Goal: Transaction & Acquisition: Purchase product/service

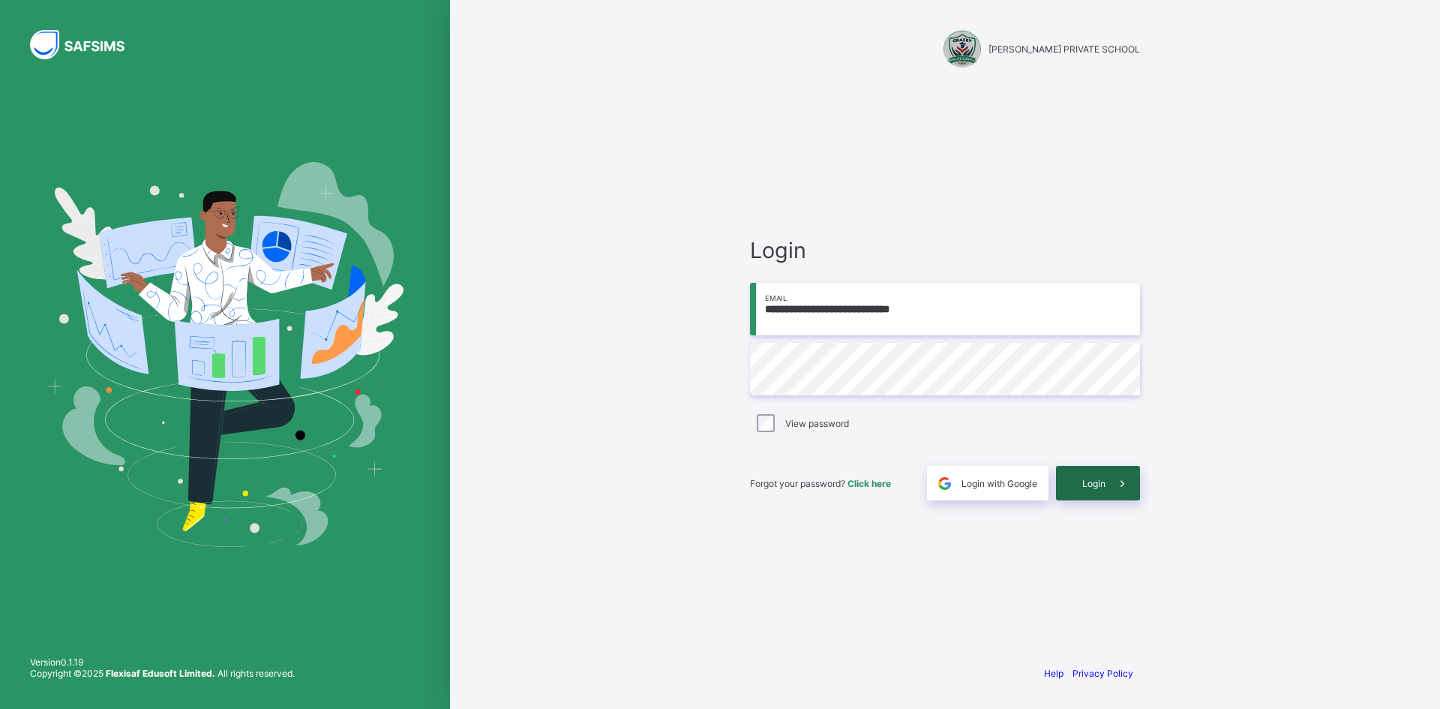
click at [1119, 489] on icon at bounding box center [1123, 483] width 16 height 14
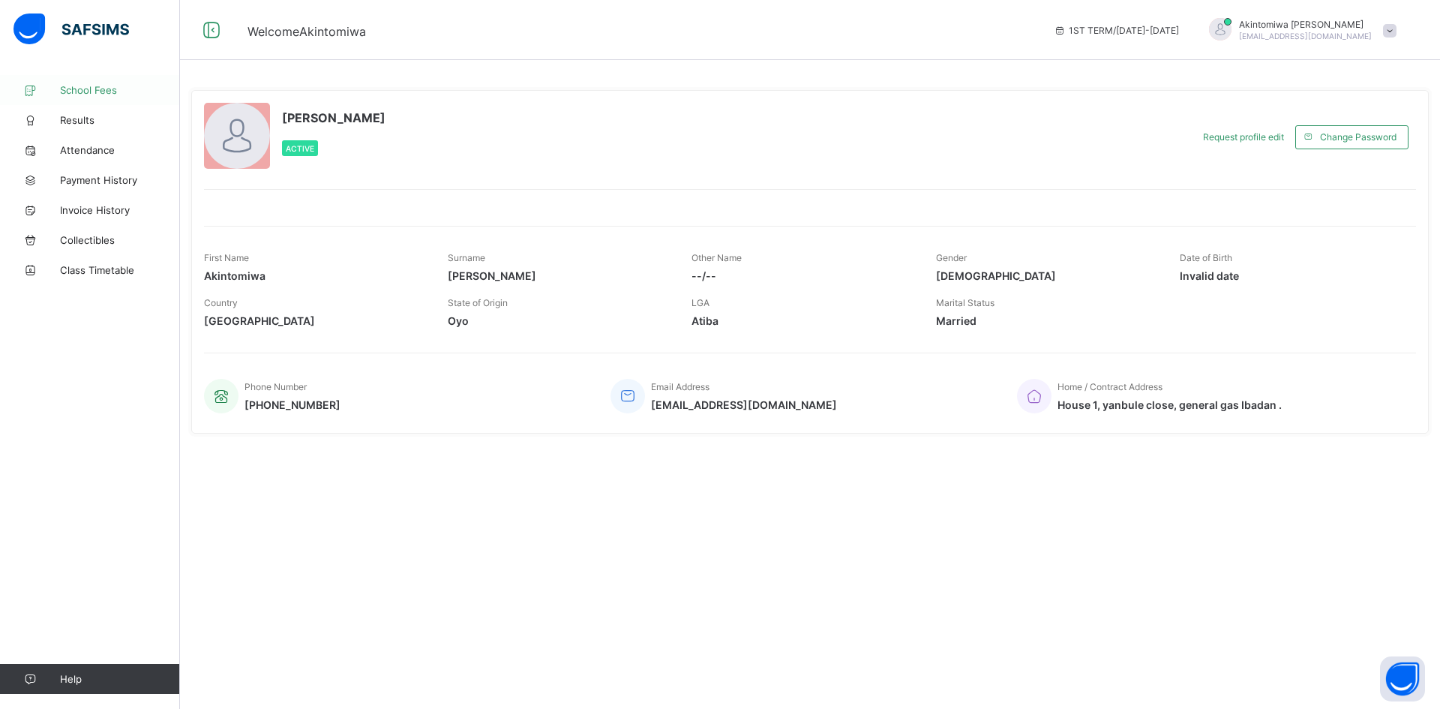
click at [82, 93] on span "School Fees" at bounding box center [120, 90] width 120 height 12
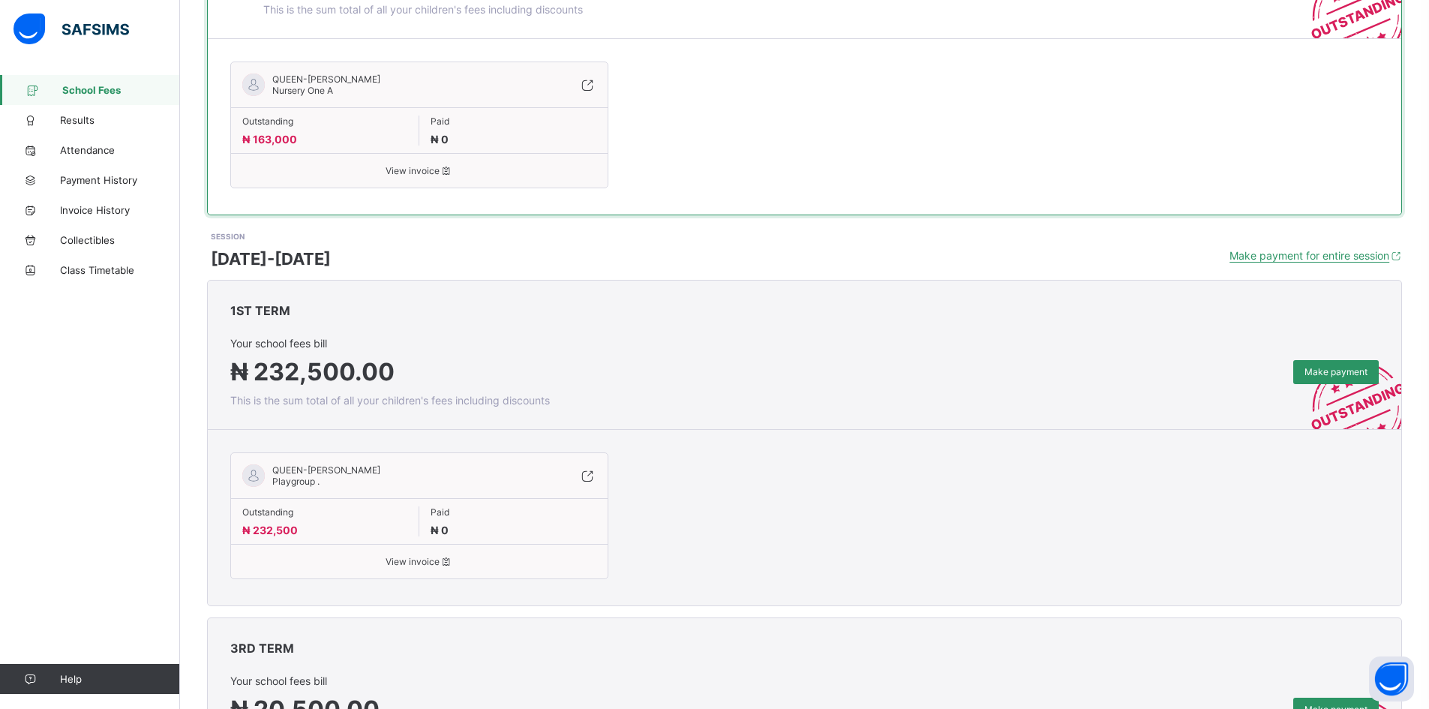
scroll to position [359, 0]
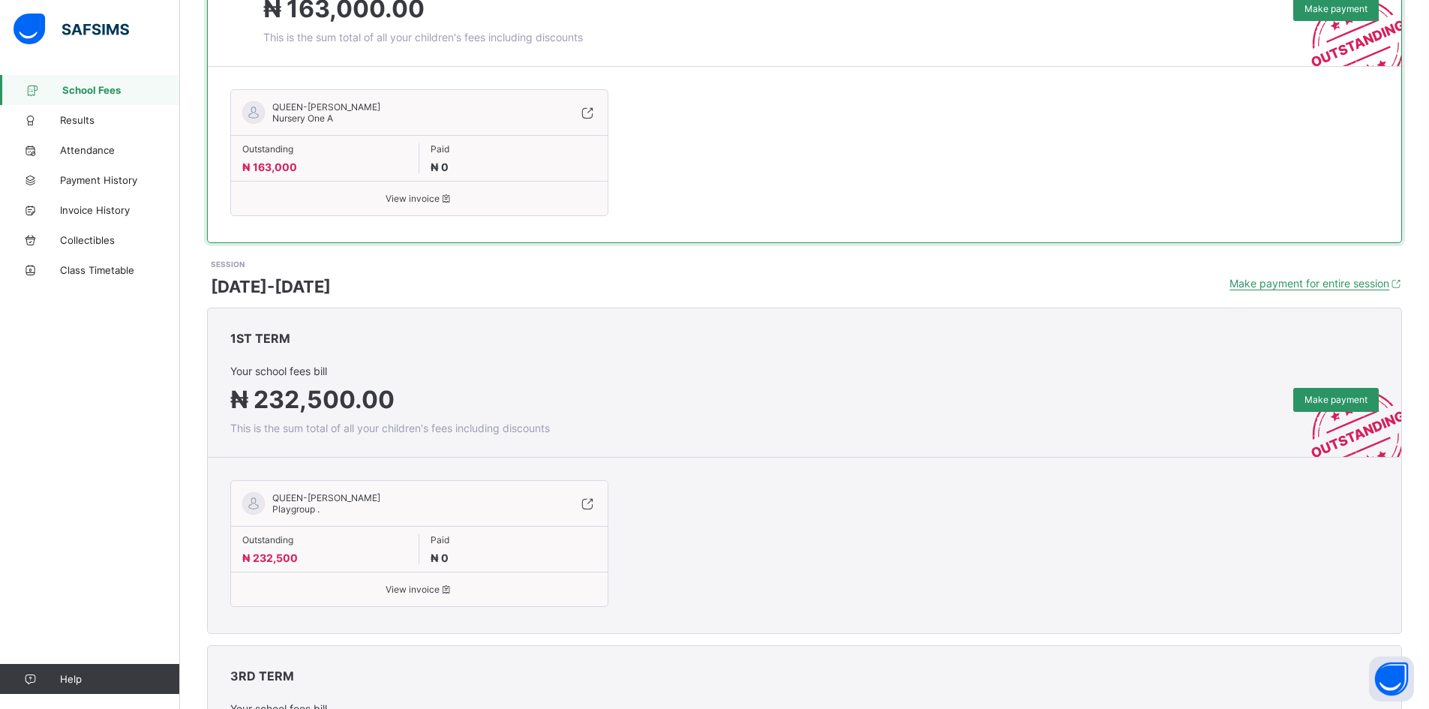
click at [491, 268] on div "SESSION [DATE]-[DATE] Make payment for entire session" at bounding box center [806, 277] width 1191 height 38
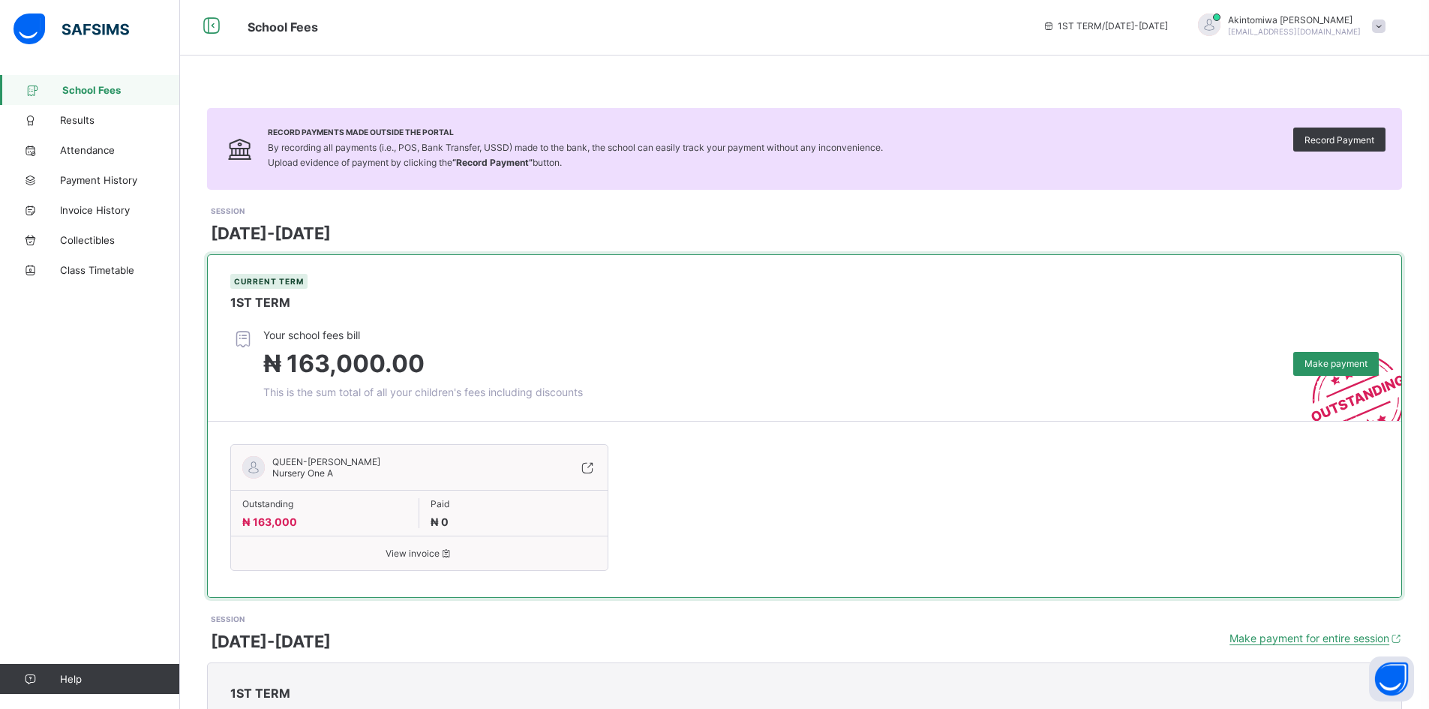
scroll to position [0, 0]
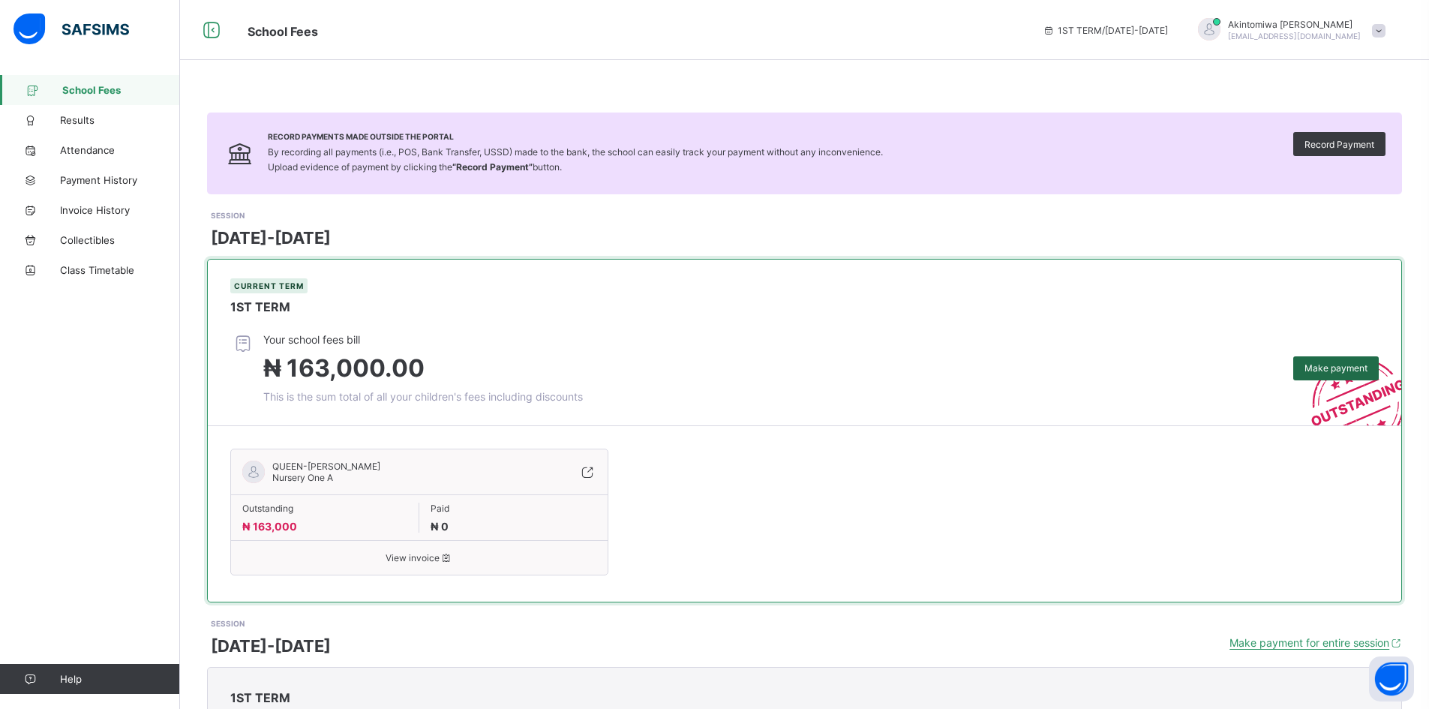
click at [1322, 371] on span "Make payment" at bounding box center [1335, 367] width 63 height 11
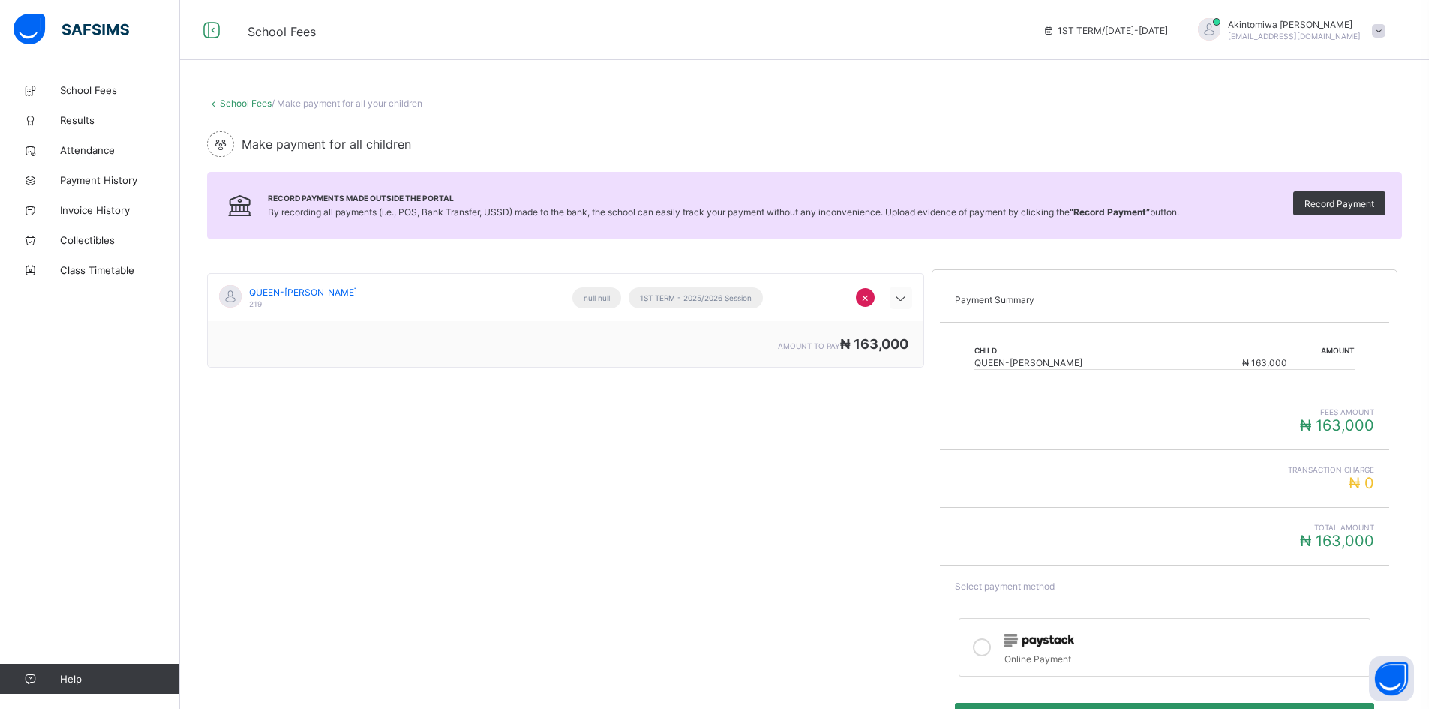
click at [902, 302] on icon at bounding box center [901, 298] width 18 height 15
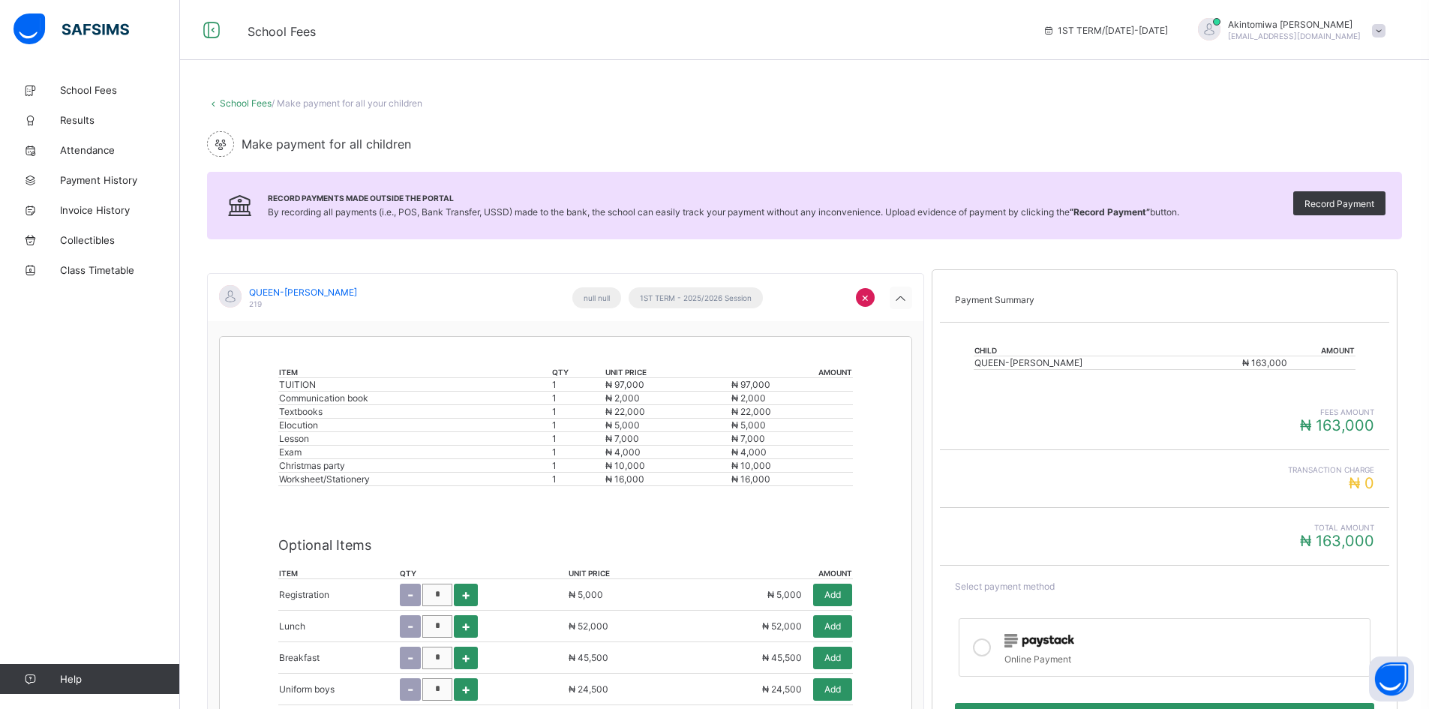
click at [906, 300] on icon at bounding box center [901, 298] width 18 height 15
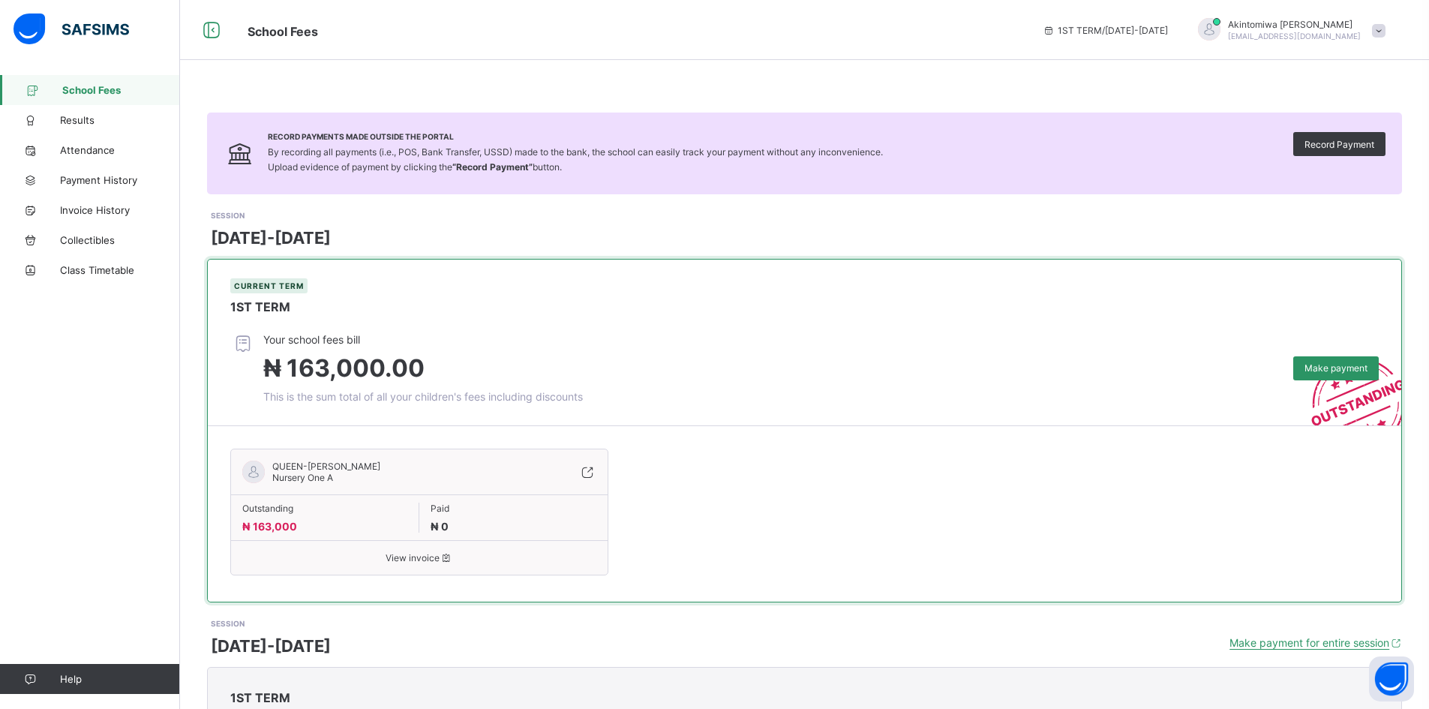
click at [419, 503] on div "Outstanding ₦ 163,000" at bounding box center [325, 518] width 188 height 30
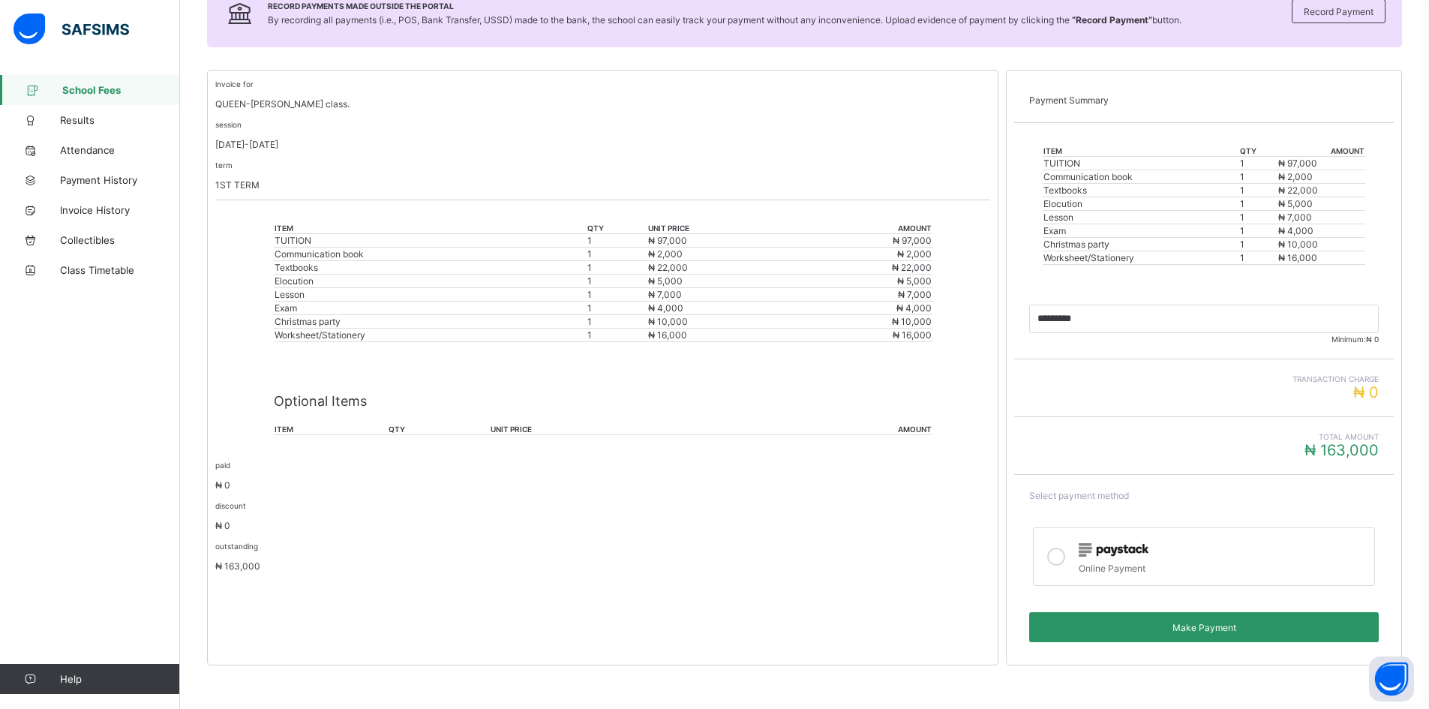
scroll to position [233, 0]
click at [386, 425] on th "item" at bounding box center [331, 427] width 115 height 11
drag, startPoint x: 502, startPoint y: 422, endPoint x: 526, endPoint y: 420, distance: 24.0
click at [521, 420] on div "Optional Items item qty unit price amount" at bounding box center [603, 406] width 659 height 86
click at [530, 420] on div "Optional Items item qty unit price amount" at bounding box center [603, 406] width 659 height 86
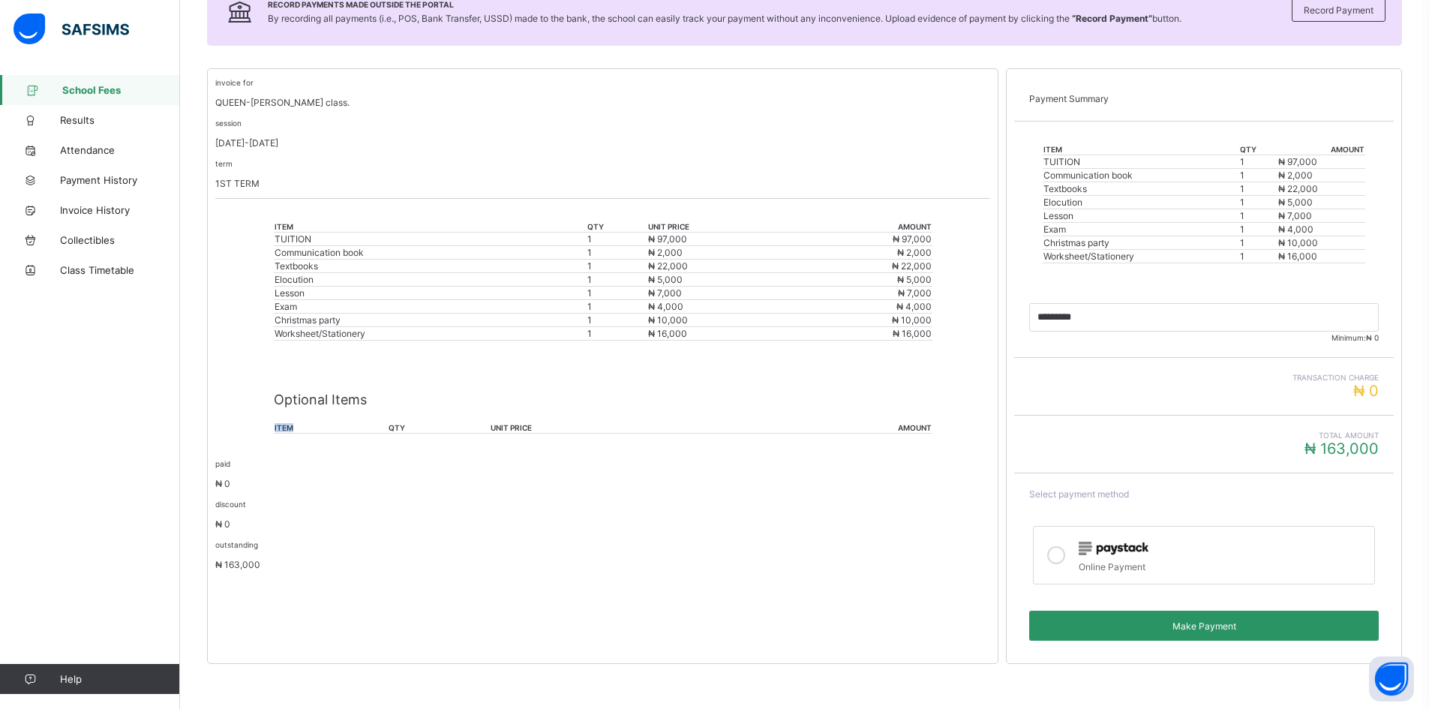
drag, startPoint x: 530, startPoint y: 420, endPoint x: 764, endPoint y: 389, distance: 236.1
click at [543, 426] on div "Optional Items item qty unit price amount" at bounding box center [603, 406] width 659 height 86
click at [932, 428] on th "amount" at bounding box center [832, 427] width 200 height 11
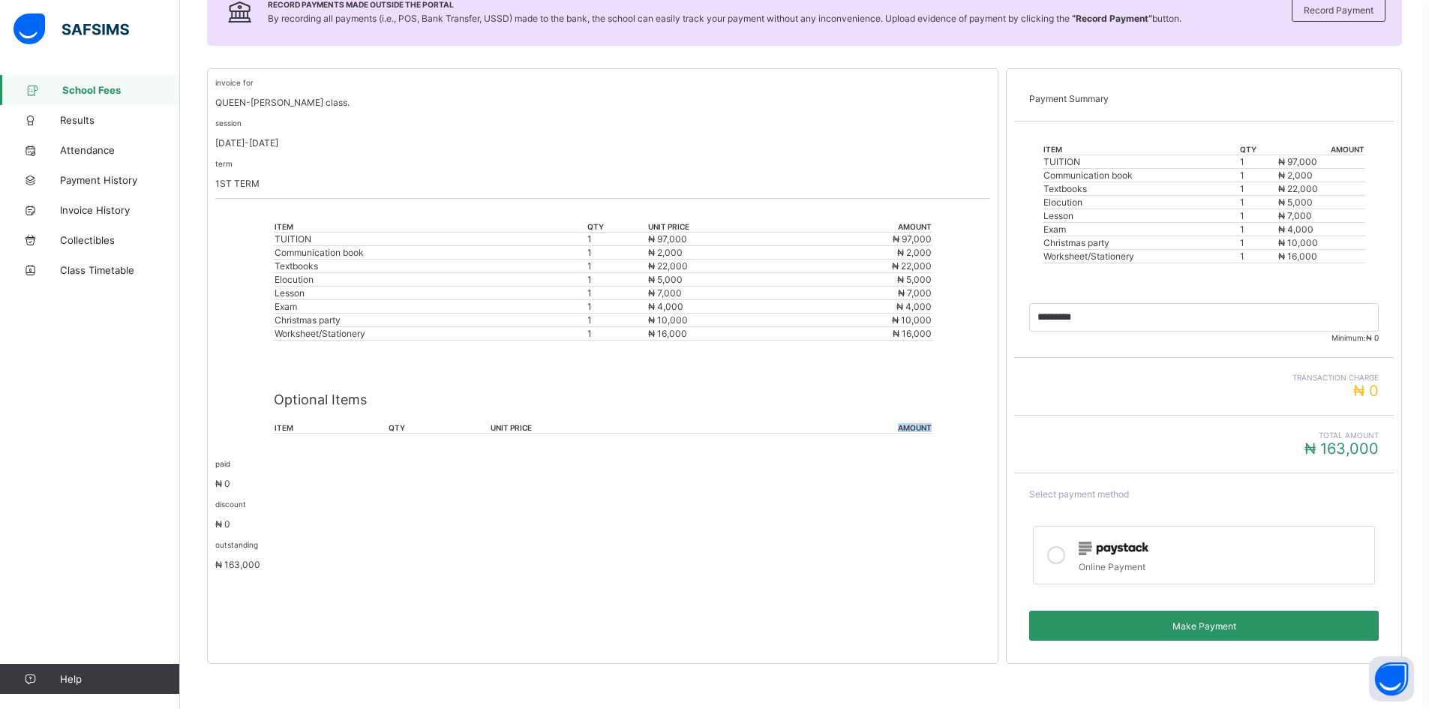
click at [932, 428] on th "amount" at bounding box center [832, 427] width 200 height 11
click at [517, 430] on th "unit price" at bounding box center [611, 427] width 242 height 11
click at [434, 447] on div "Optional Items item qty unit price amount" at bounding box center [603, 406] width 659 height 86
click at [368, 438] on div "Optional Items item qty unit price amount" at bounding box center [603, 406] width 659 height 86
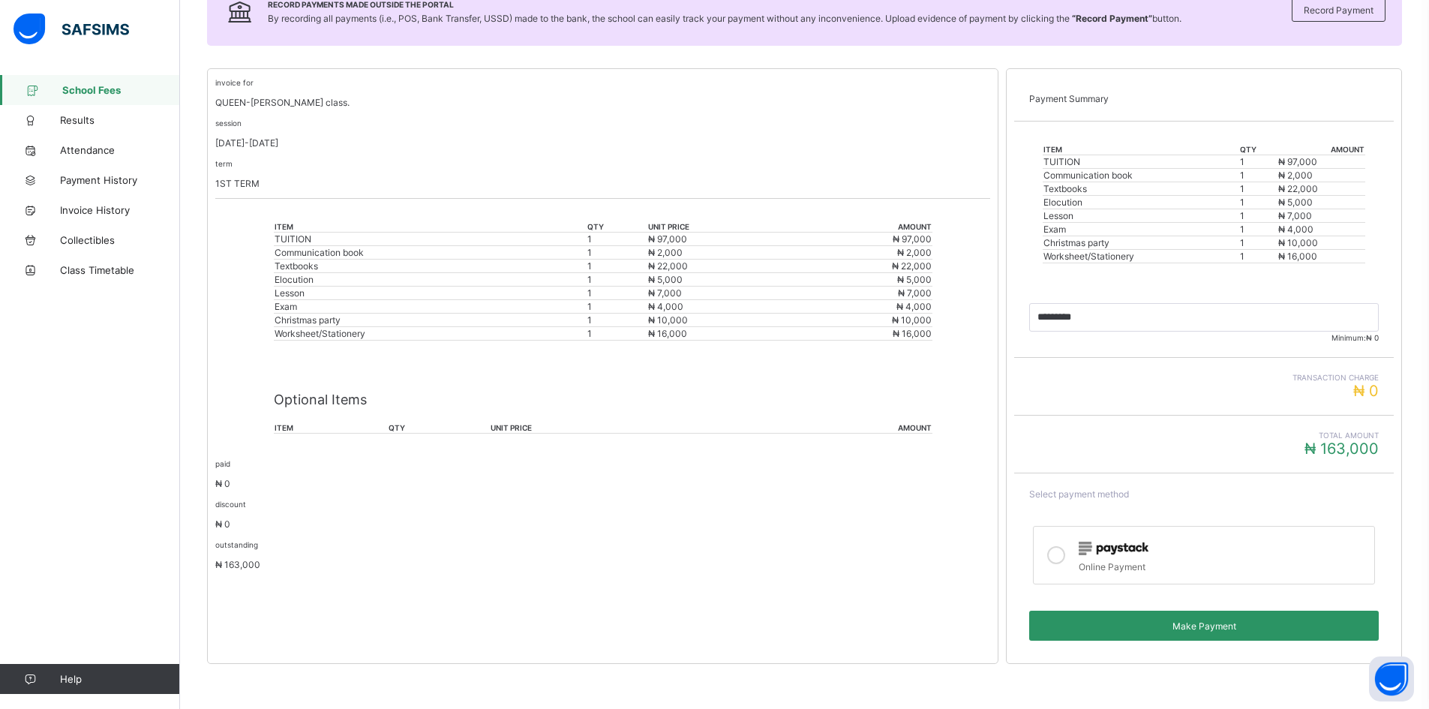
click at [298, 458] on div "paid ₦ 0" at bounding box center [602, 474] width 775 height 32
drag, startPoint x: 302, startPoint y: 476, endPoint x: 324, endPoint y: 542, distance: 68.8
click at [303, 494] on div "paid ₦ 0 discount ₦ 0" at bounding box center [602, 494] width 775 height 72
click at [325, 545] on div "paid ₦ 0 discount ₦ 0 outstanding ₦ 163,000" at bounding box center [602, 514] width 775 height 113
click at [303, 395] on p "Optional Items" at bounding box center [603, 400] width 659 height 16
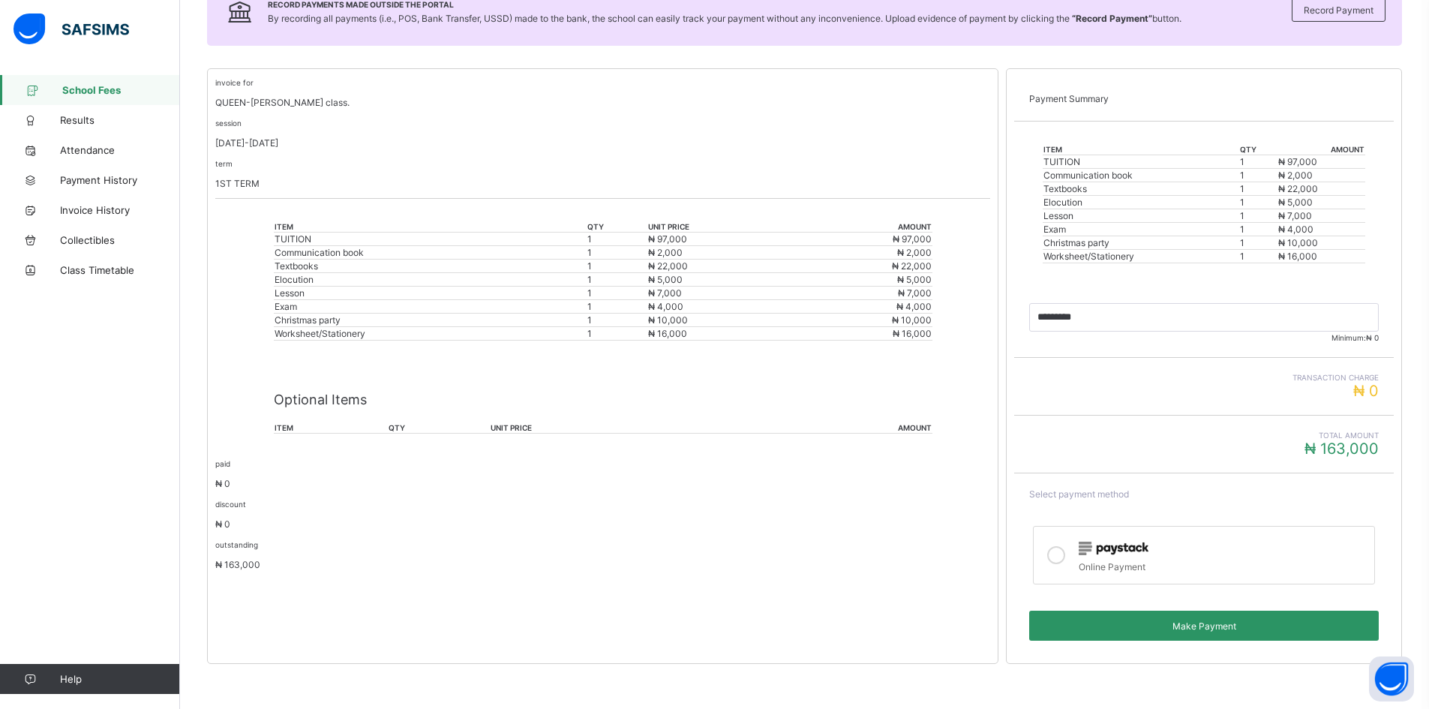
drag, startPoint x: 309, startPoint y: 419, endPoint x: 347, endPoint y: 479, distance: 70.8
click at [309, 419] on div "Optional Items item qty unit price amount" at bounding box center [603, 406] width 659 height 86
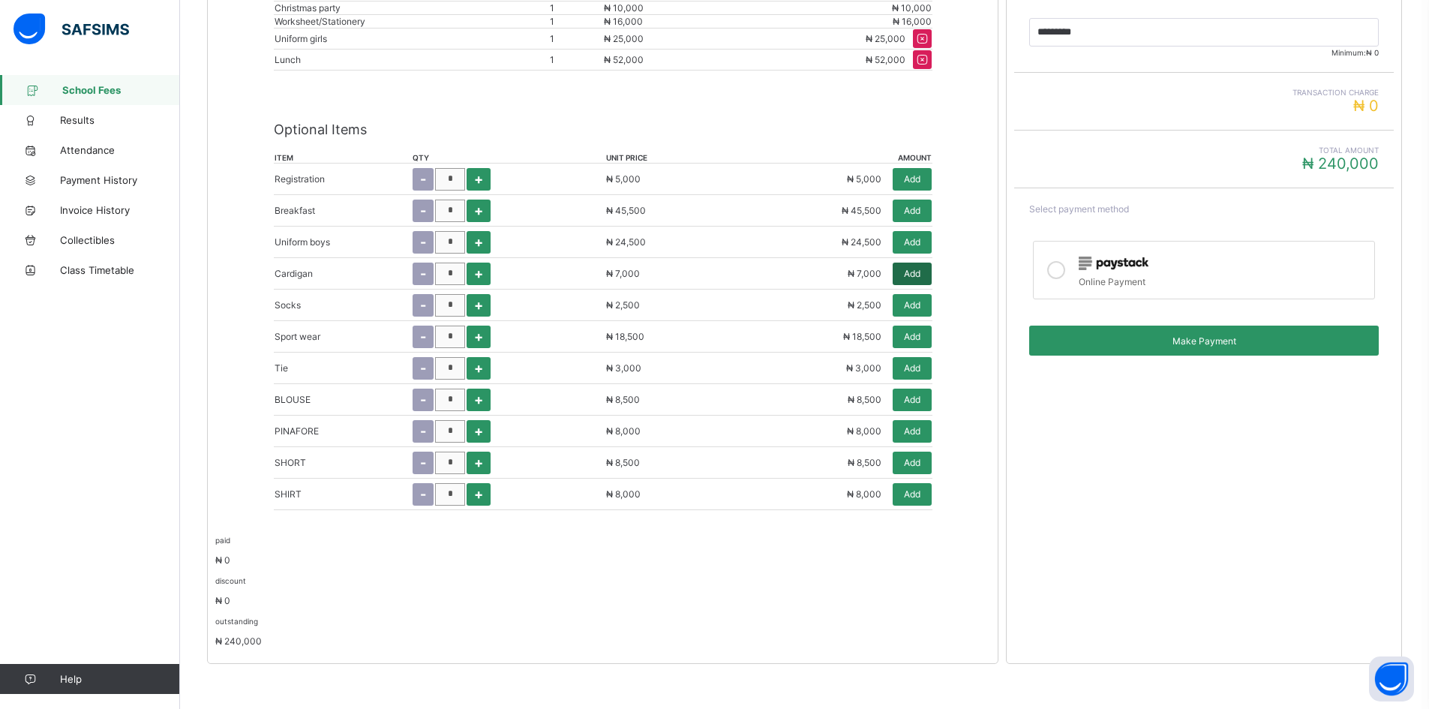
click at [919, 270] on span "Add" at bounding box center [912, 273] width 17 height 11
click at [917, 338] on span "Add" at bounding box center [912, 336] width 17 height 11
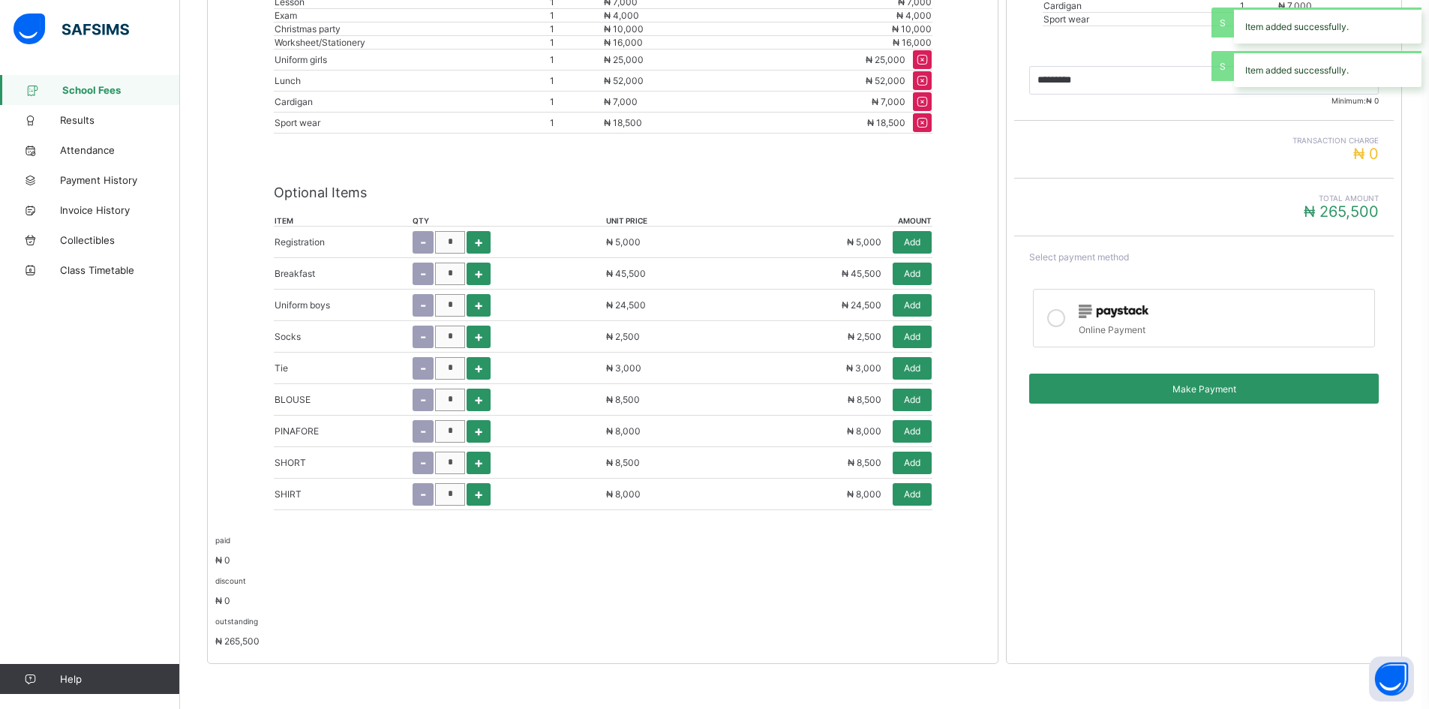
scroll to position [524, 0]
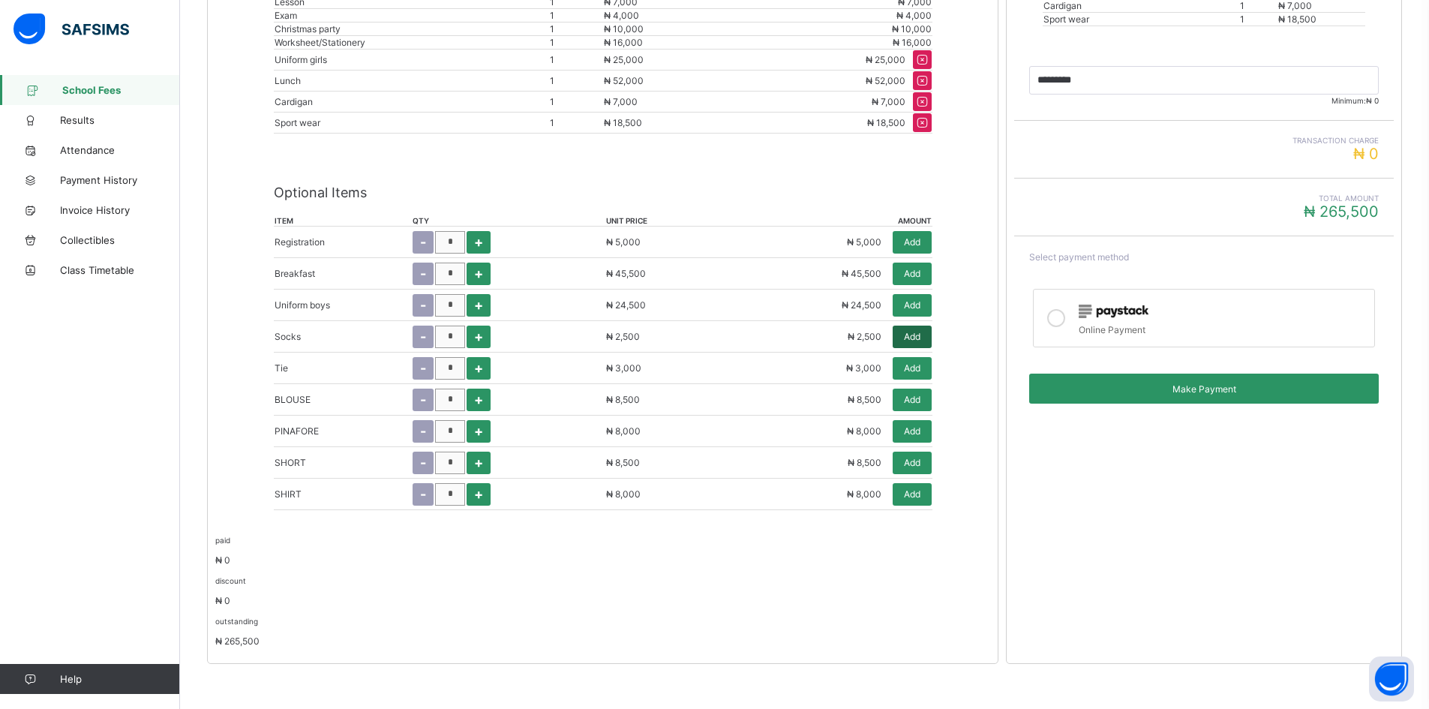
click at [918, 337] on span "Add" at bounding box center [912, 336] width 17 height 11
type input "*********"
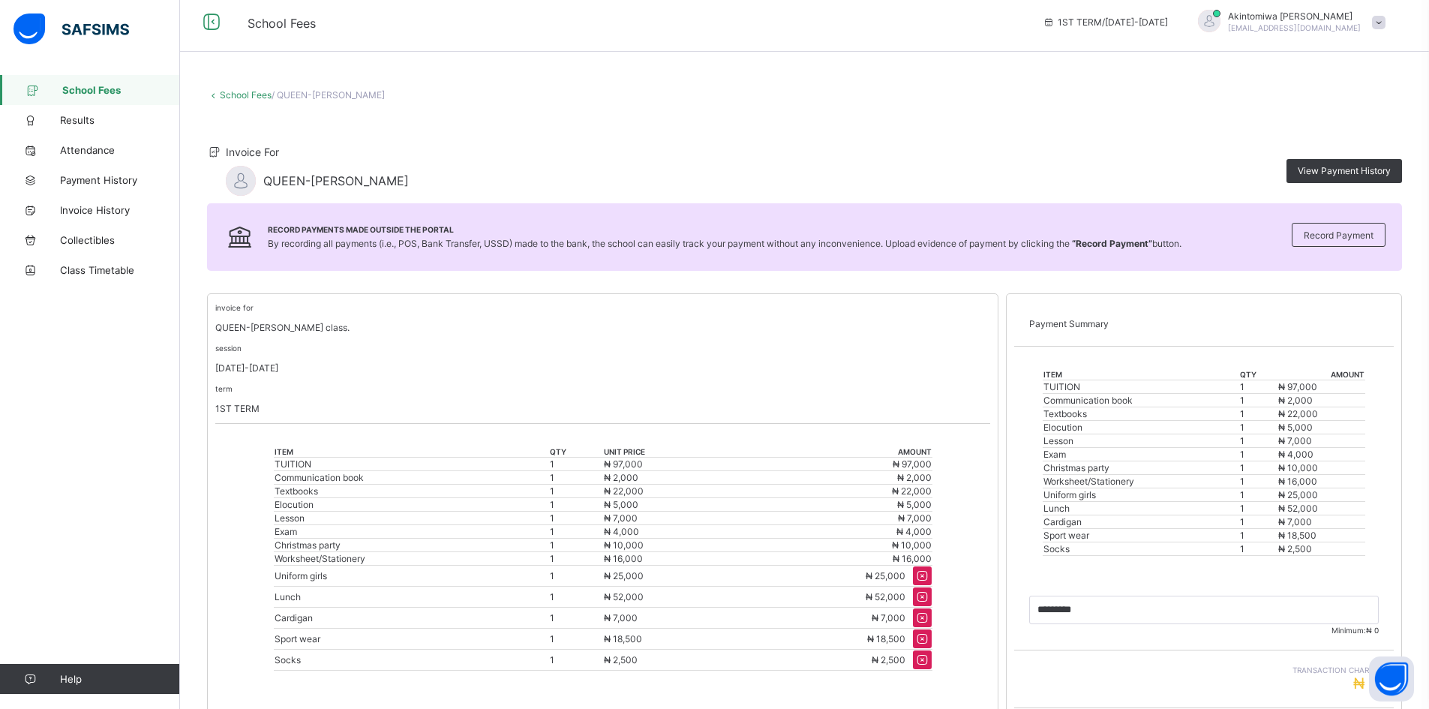
scroll to position [0, 0]
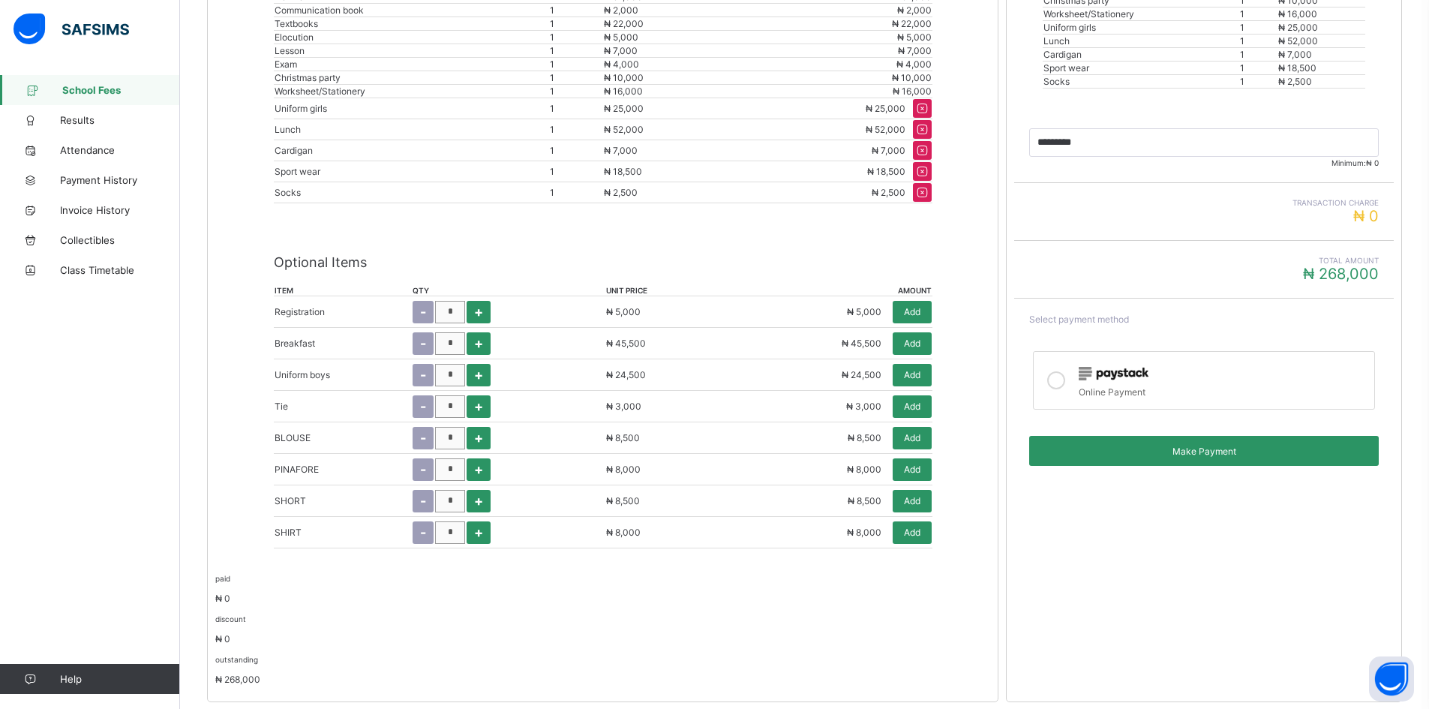
scroll to position [514, 0]
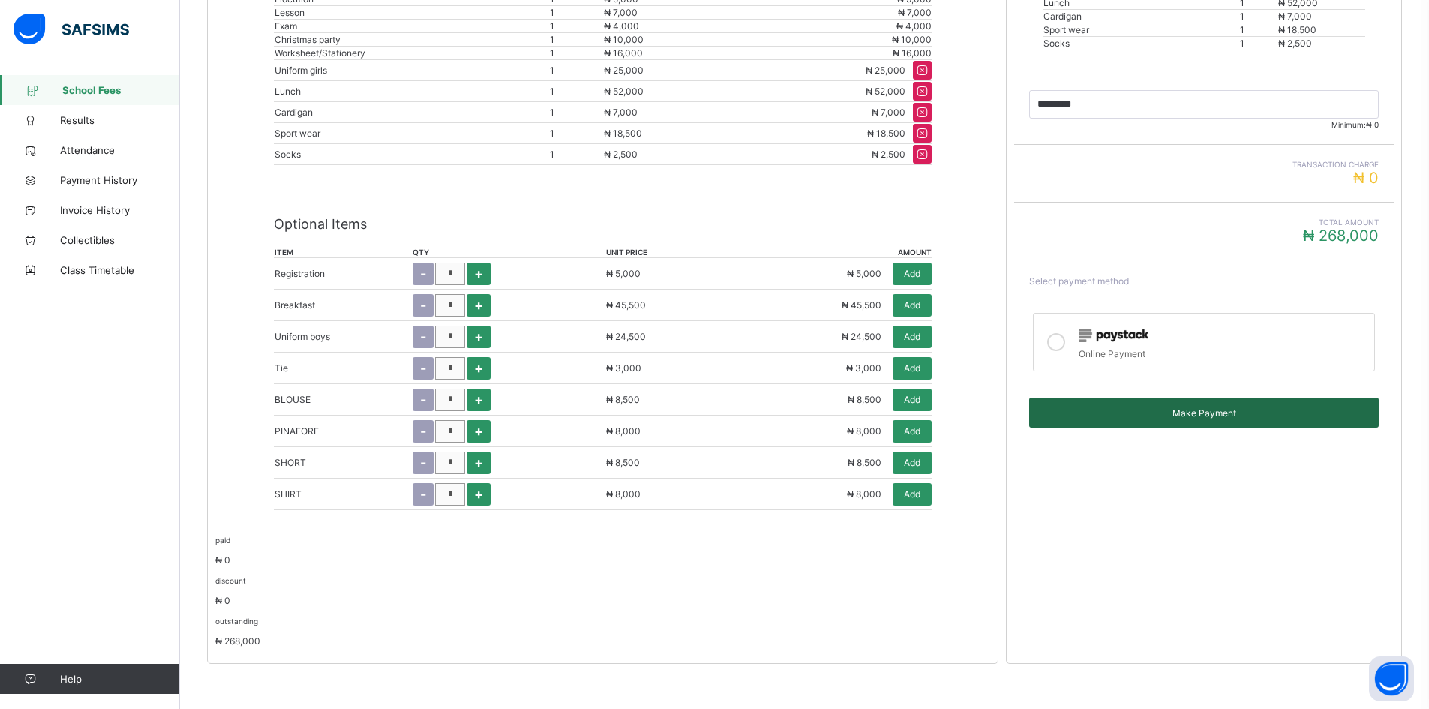
click at [1194, 418] on span "Make Payment" at bounding box center [1203, 412] width 327 height 11
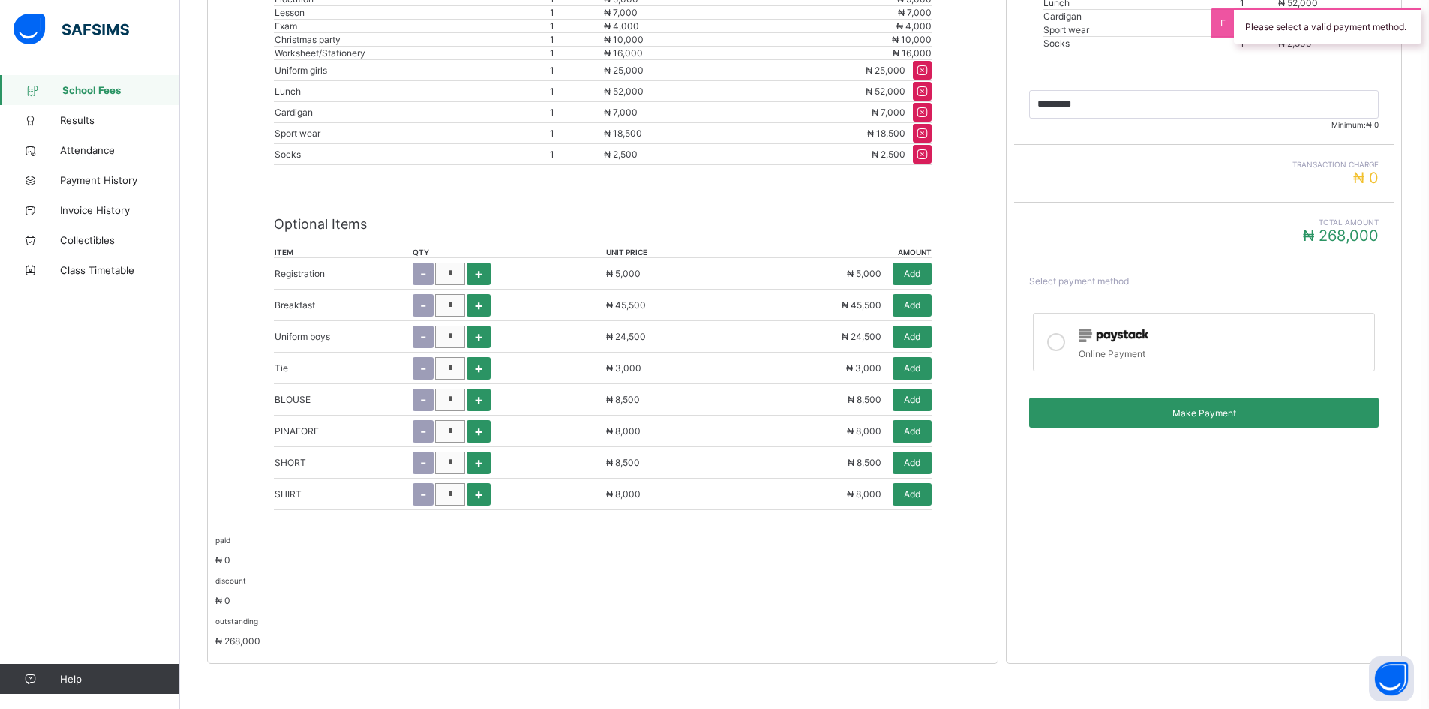
click at [1064, 342] on icon at bounding box center [1056, 342] width 18 height 18
click at [1159, 413] on span "Make Payment" at bounding box center [1203, 412] width 327 height 11
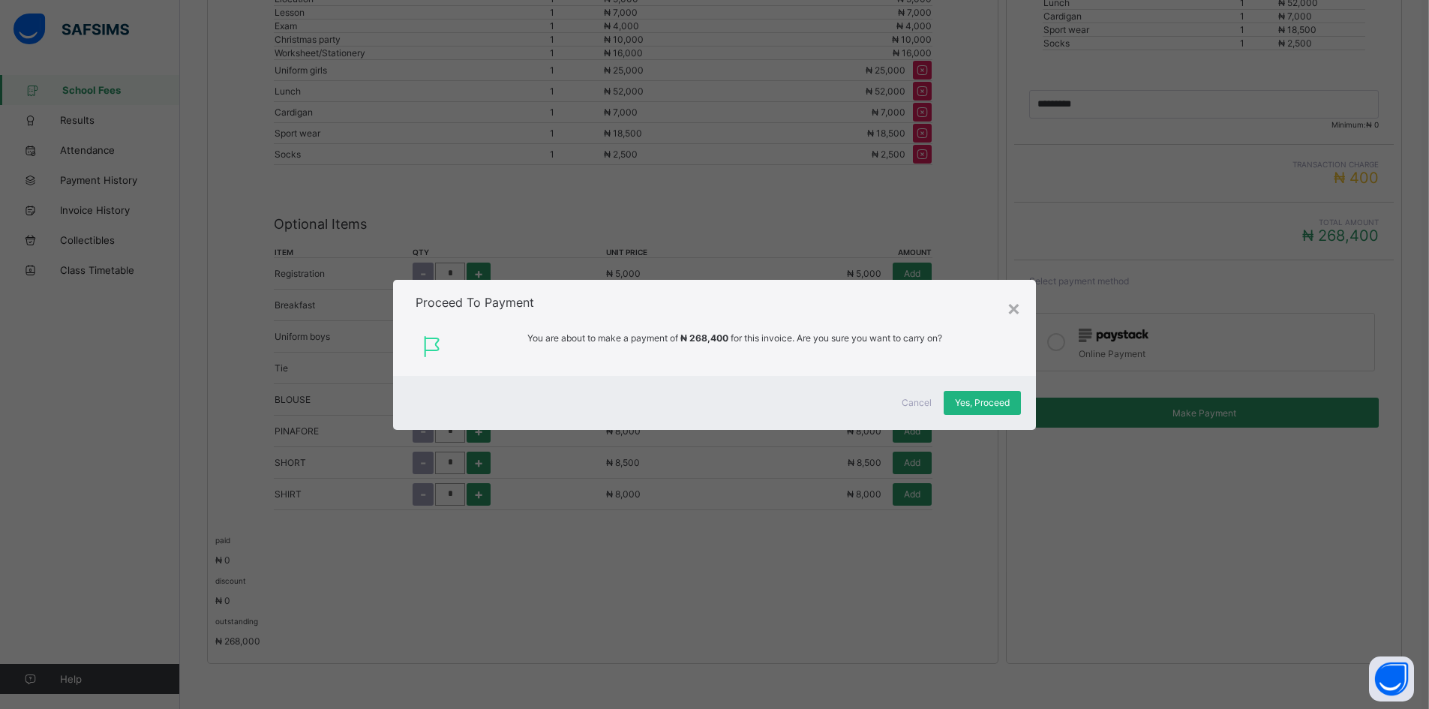
click at [989, 407] on span "Yes, Proceed" at bounding box center [982, 402] width 55 height 11
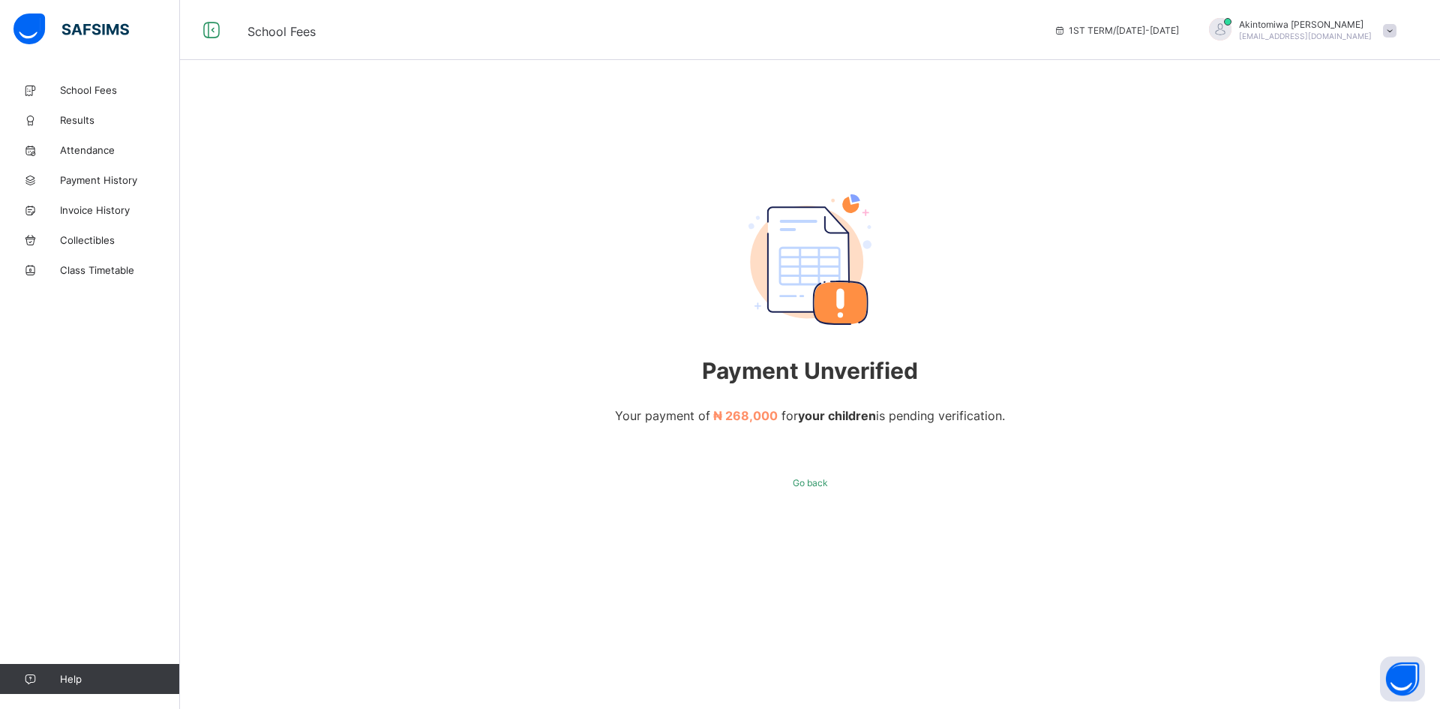
click at [694, 417] on span "Your payment of ₦ 268,000 for your children is pending verification." at bounding box center [810, 415] width 390 height 15
click at [737, 417] on span "₦ 268,000" at bounding box center [745, 415] width 65 height 15
click at [807, 494] on div "Go back" at bounding box center [811, 482] width 58 height 24
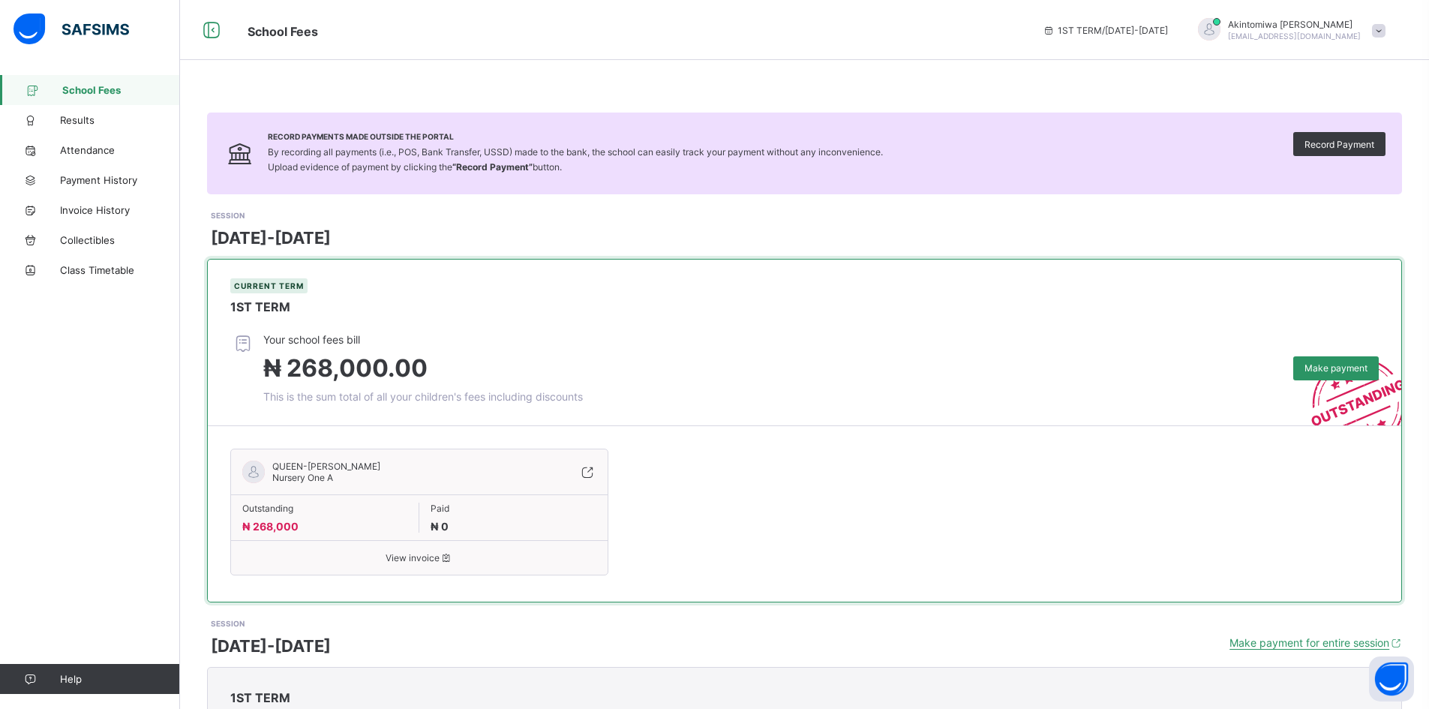
click at [467, 518] on span at bounding box center [514, 517] width 166 height 6
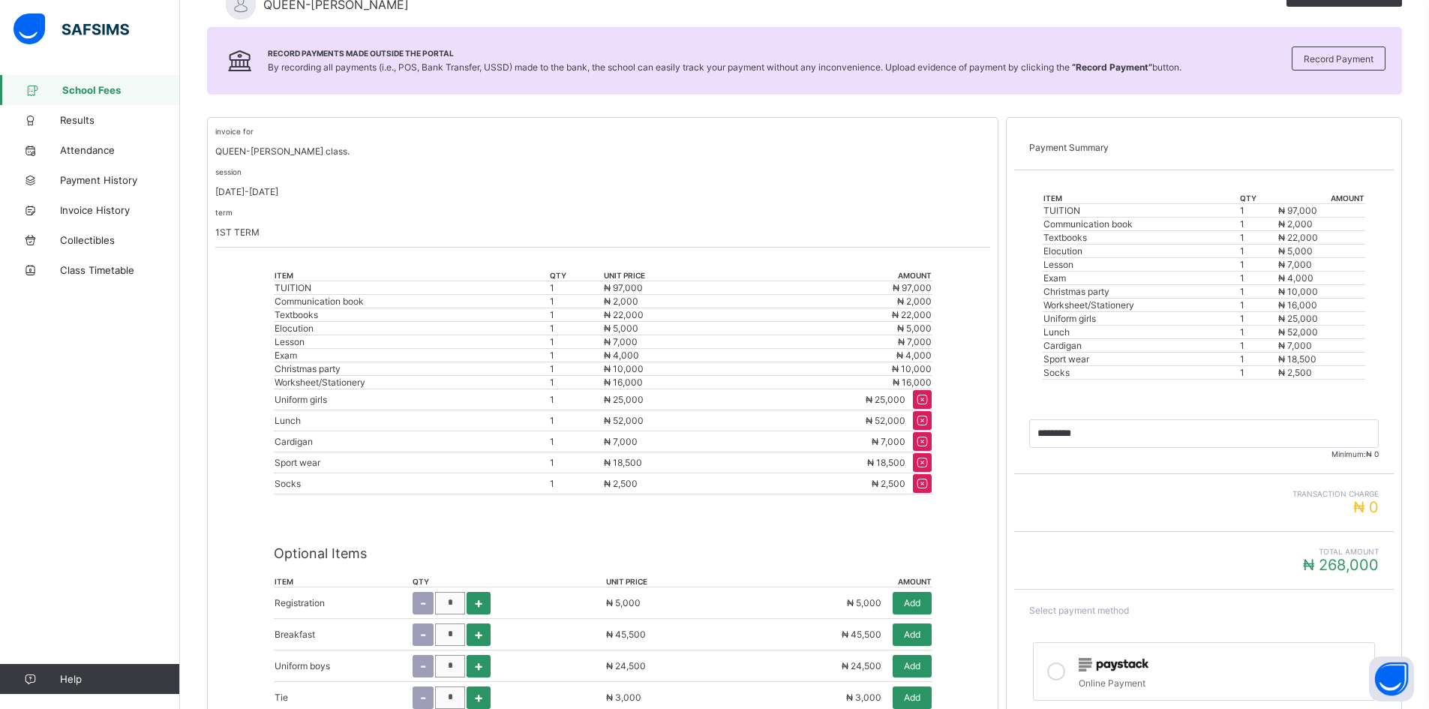
scroll to position [289, 0]
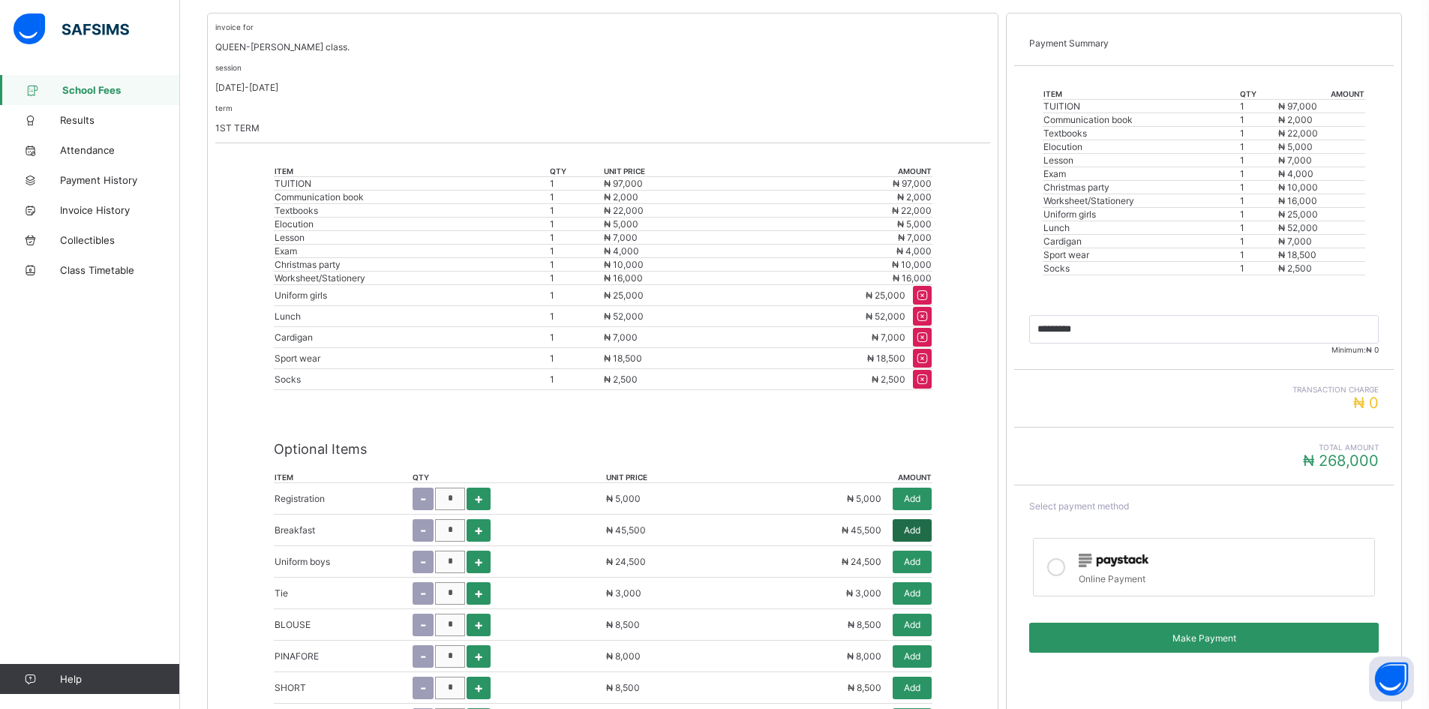
click at [920, 536] on div "Add" at bounding box center [912, 530] width 39 height 23
type input "*********"
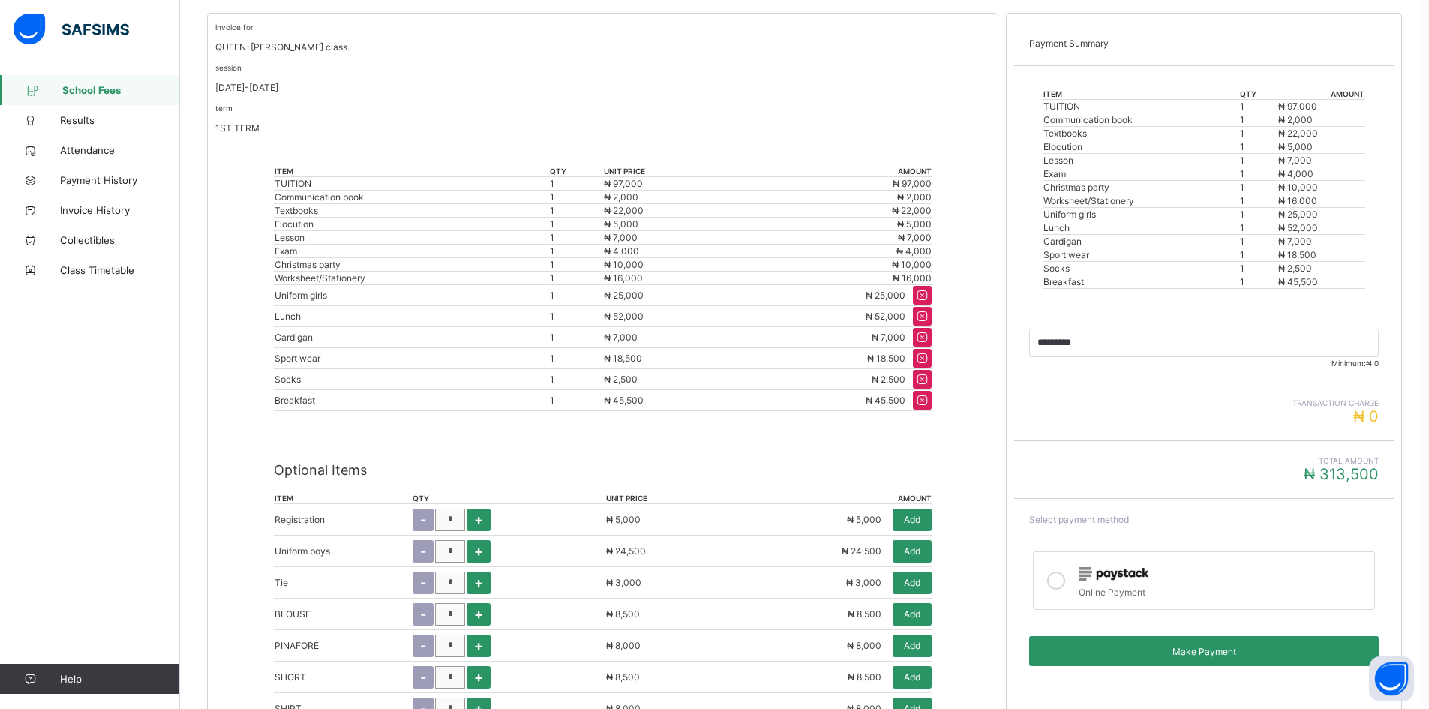
click at [1064, 581] on icon at bounding box center [1056, 581] width 18 height 18
click at [1132, 656] on span "Make Payment" at bounding box center [1203, 651] width 327 height 11
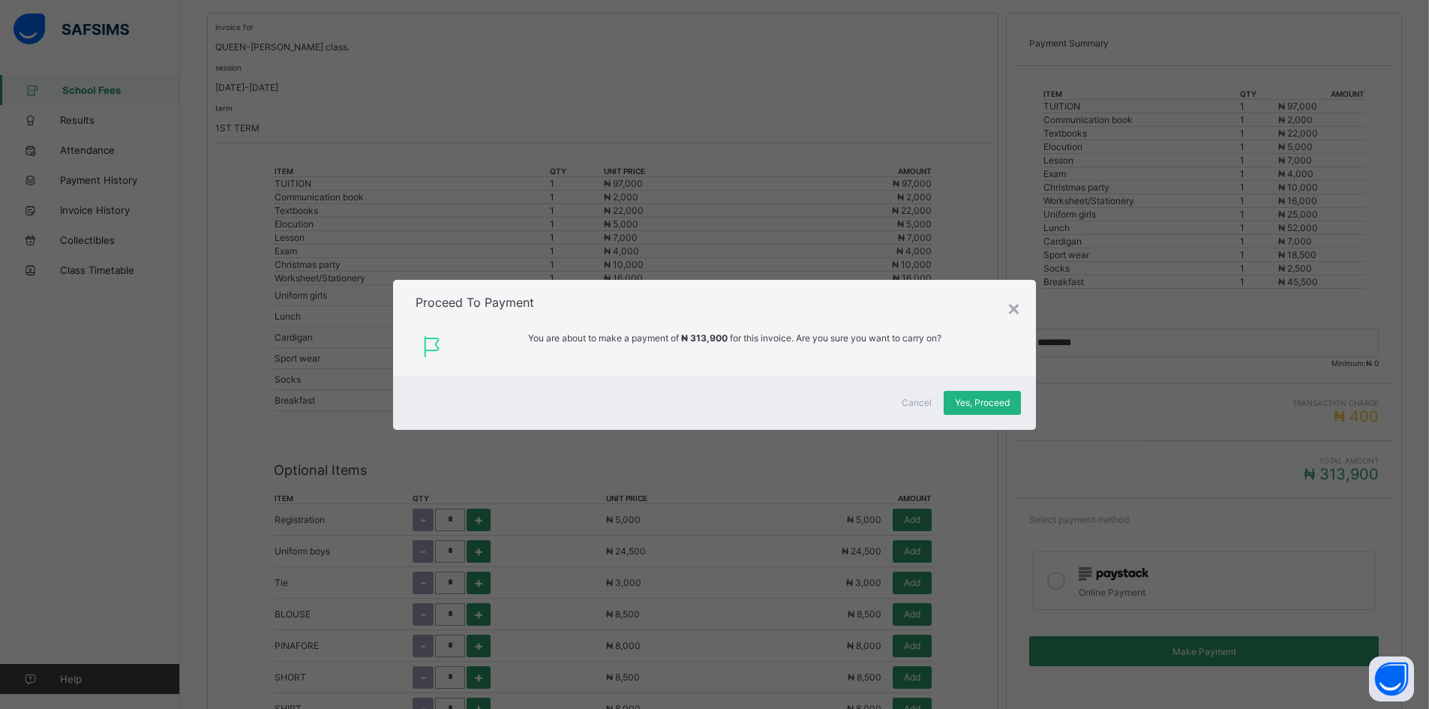
click at [984, 402] on span "Yes, Proceed" at bounding box center [982, 402] width 55 height 11
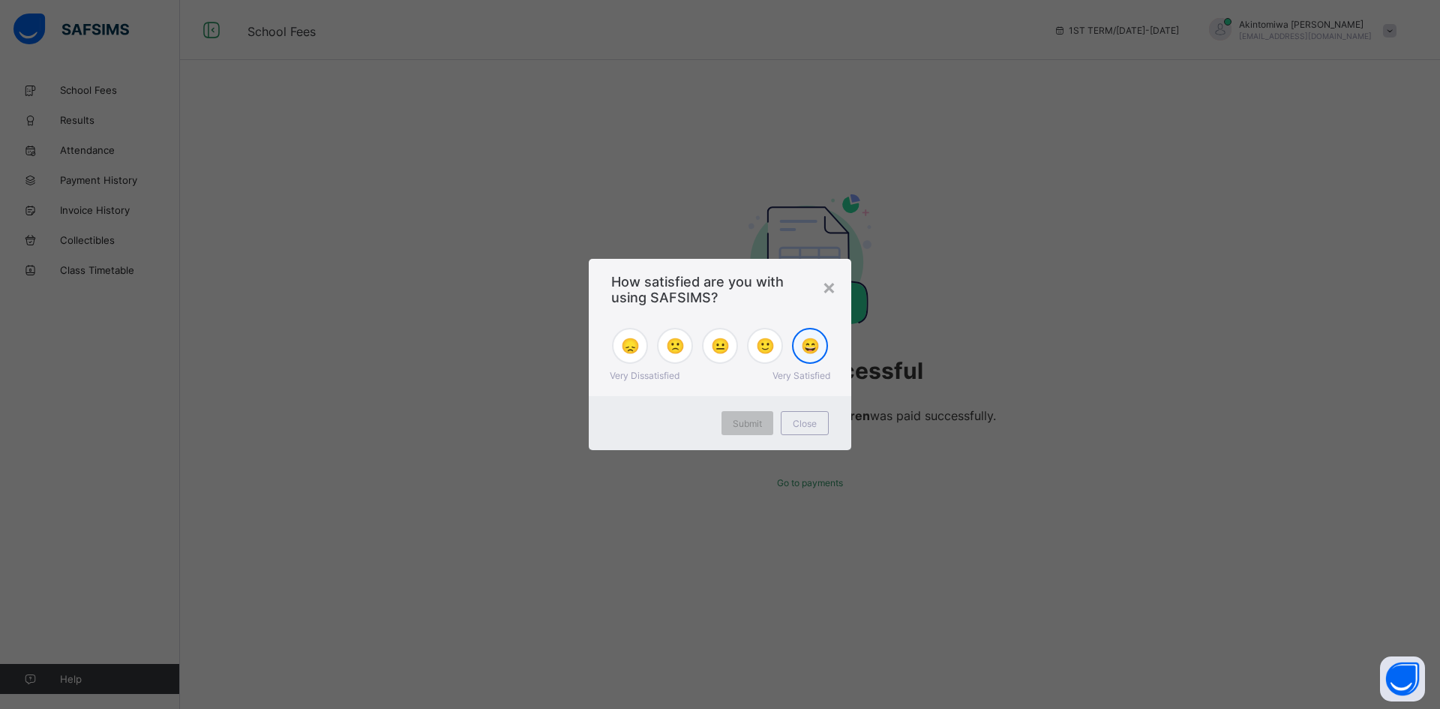
click at [803, 350] on span "😄" at bounding box center [810, 346] width 19 height 18
click at [746, 428] on span "Submit" at bounding box center [747, 423] width 29 height 11
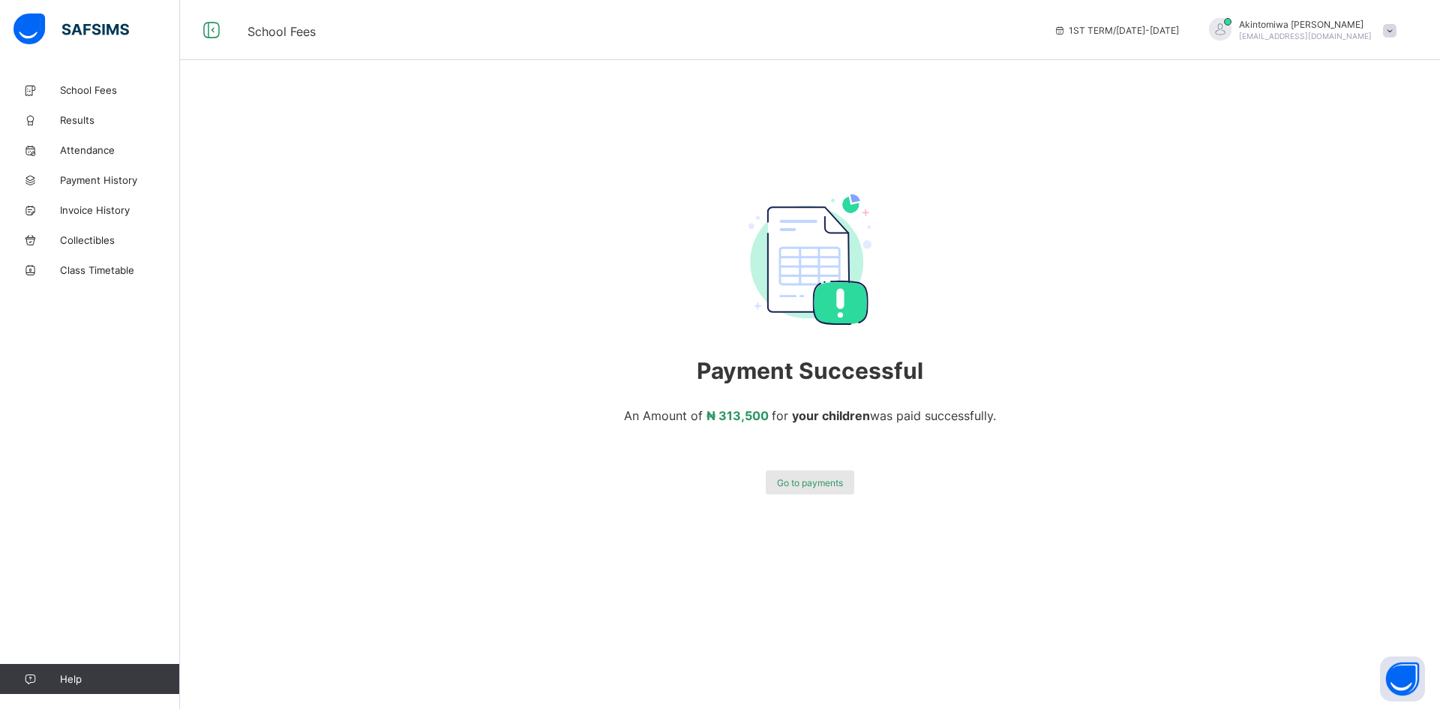
click at [796, 479] on span "Go to payments" at bounding box center [810, 482] width 66 height 11
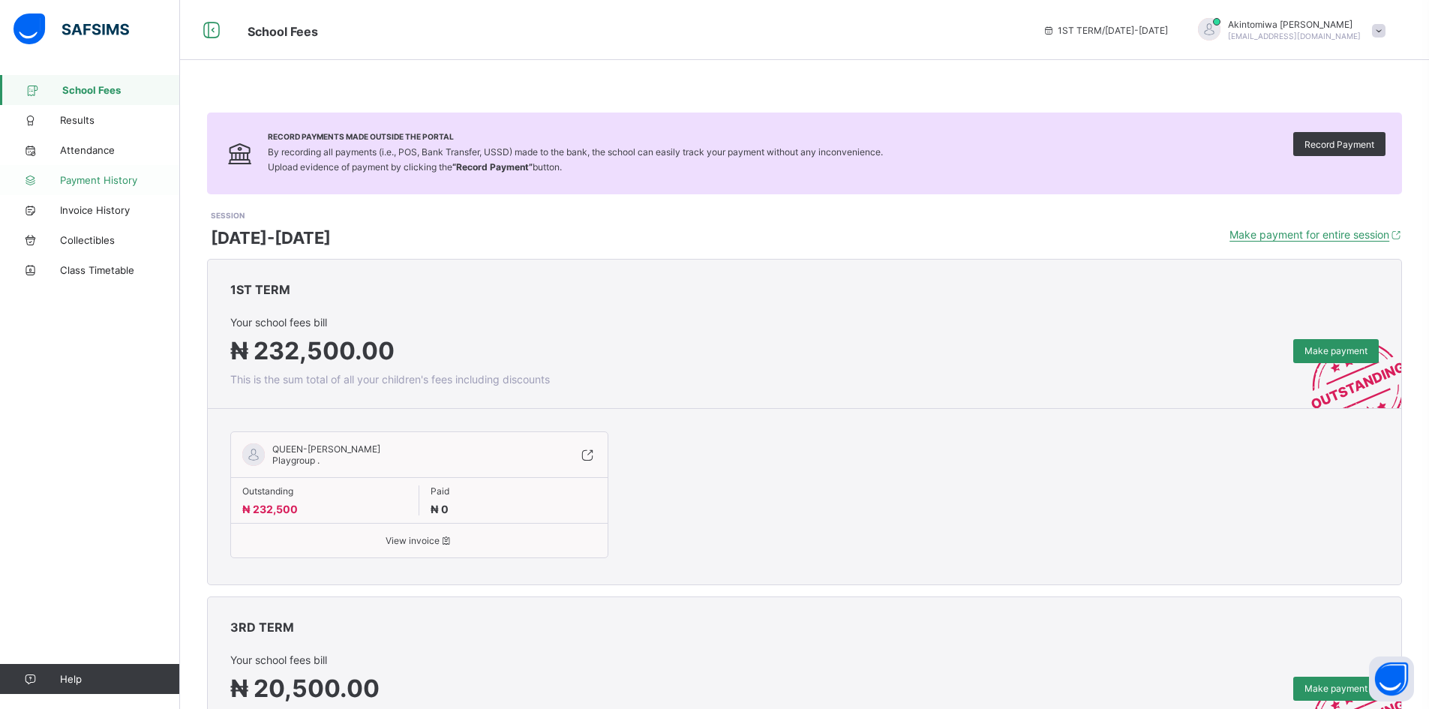
click at [99, 185] on span "Payment History" at bounding box center [120, 180] width 120 height 12
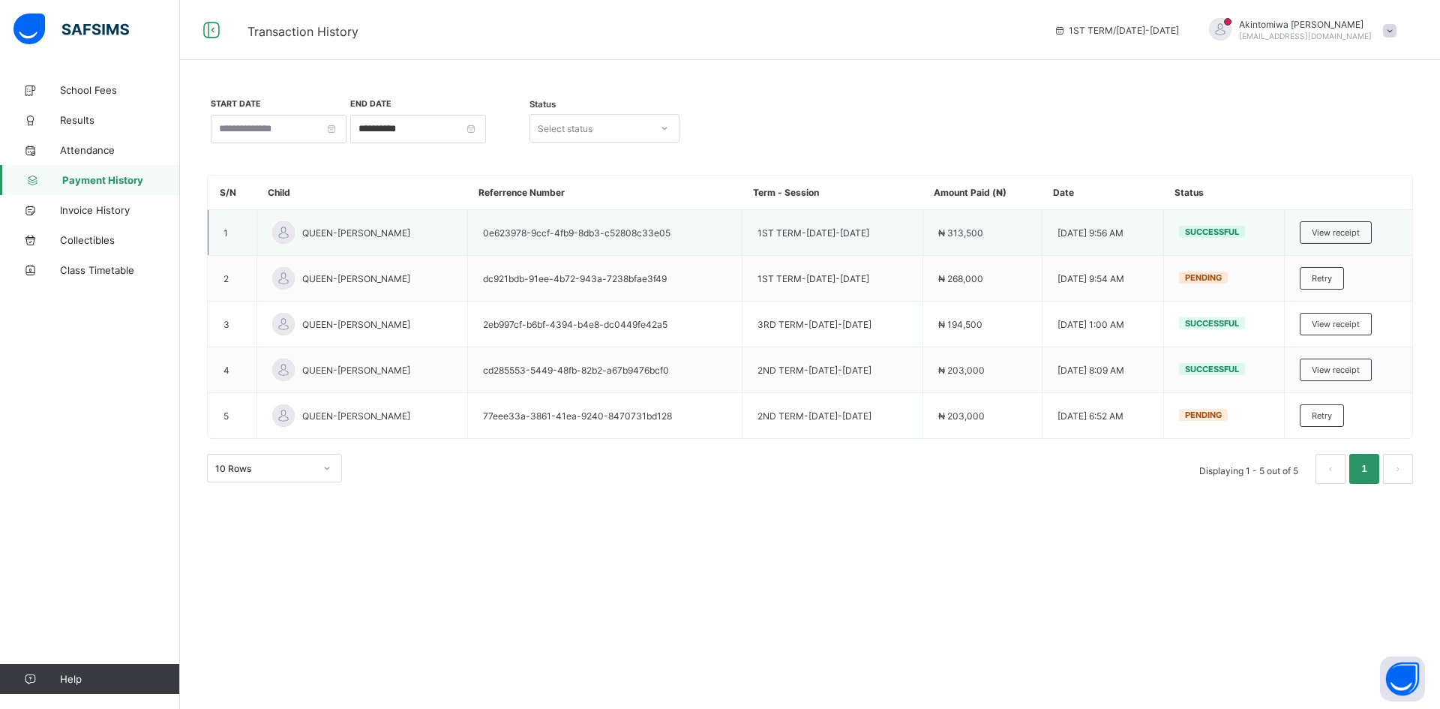
click at [338, 243] on div "QUEEN-[PERSON_NAME]" at bounding box center [362, 232] width 180 height 23
click at [1323, 236] on span "View receipt" at bounding box center [1336, 232] width 48 height 11
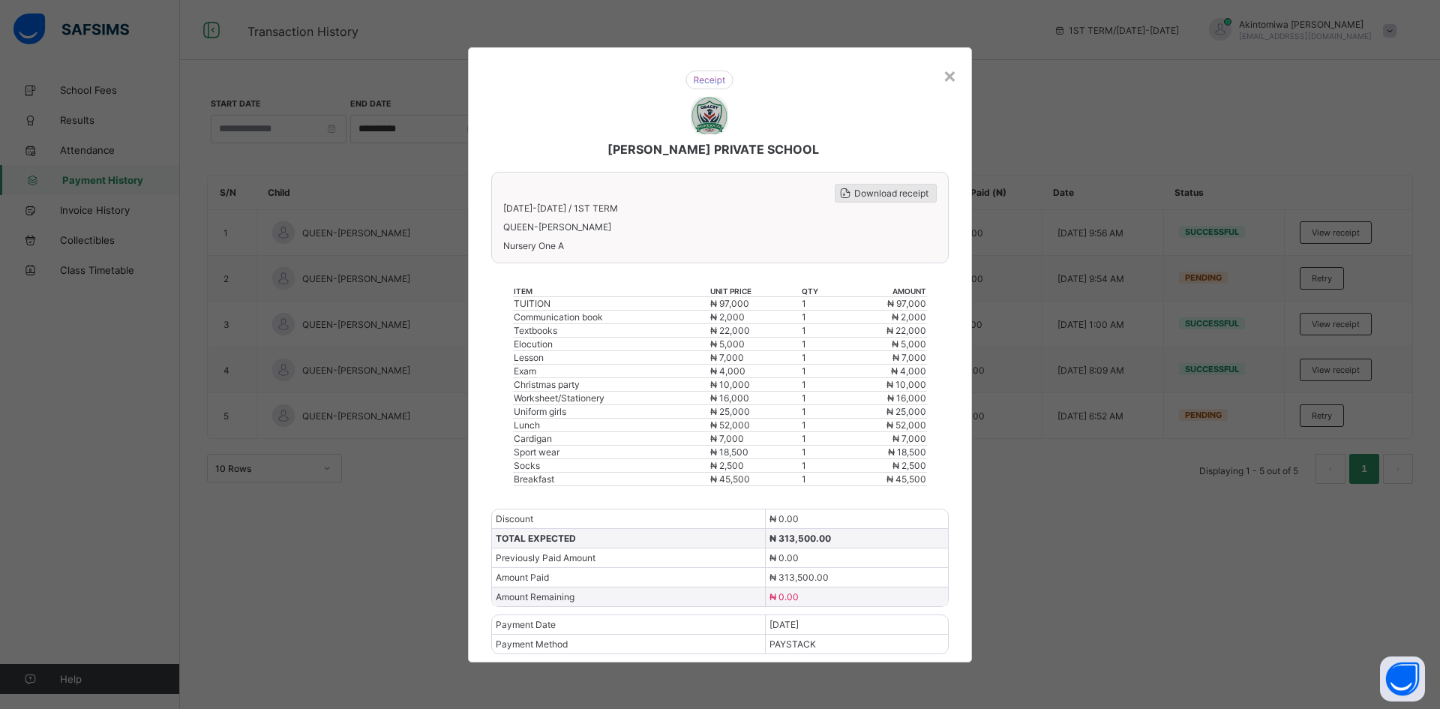
click at [884, 195] on span "Download receipt" at bounding box center [891, 193] width 74 height 11
click at [846, 193] on icon at bounding box center [845, 193] width 15 height 13
click at [893, 194] on span "Download receipt" at bounding box center [891, 193] width 74 height 11
click at [946, 74] on div "×" at bounding box center [950, 75] width 14 height 26
